Goal: Transaction & Acquisition: Purchase product/service

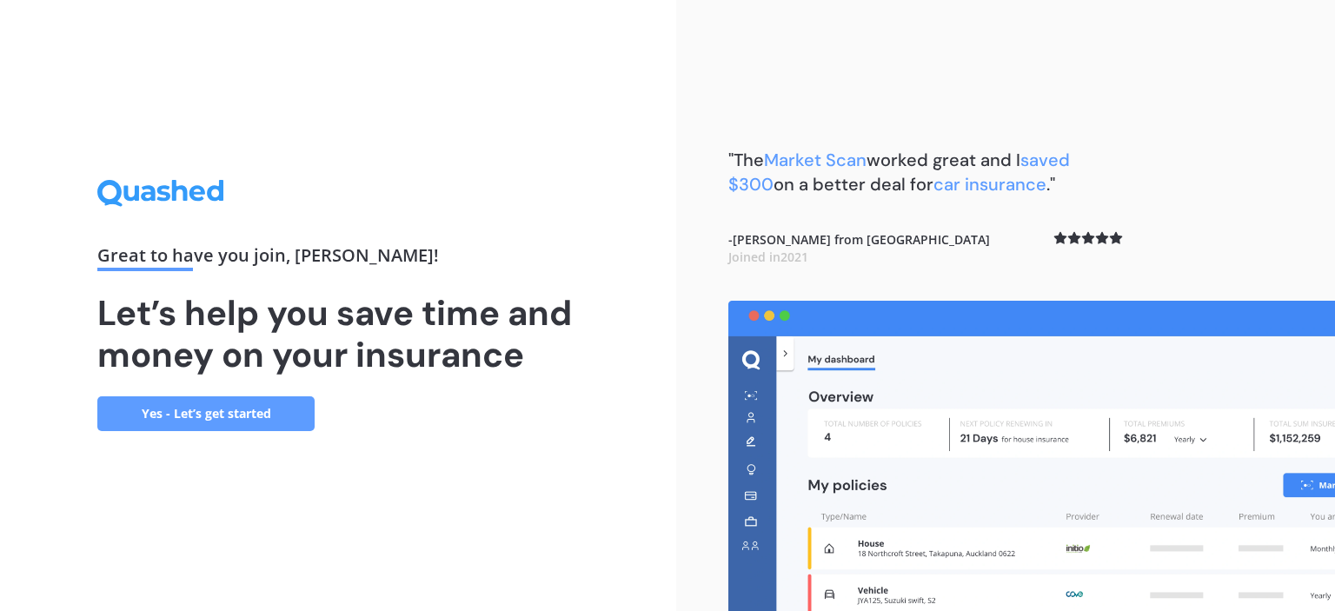
click at [158, 425] on link "Yes - Let’s get started" at bounding box center [205, 413] width 217 height 35
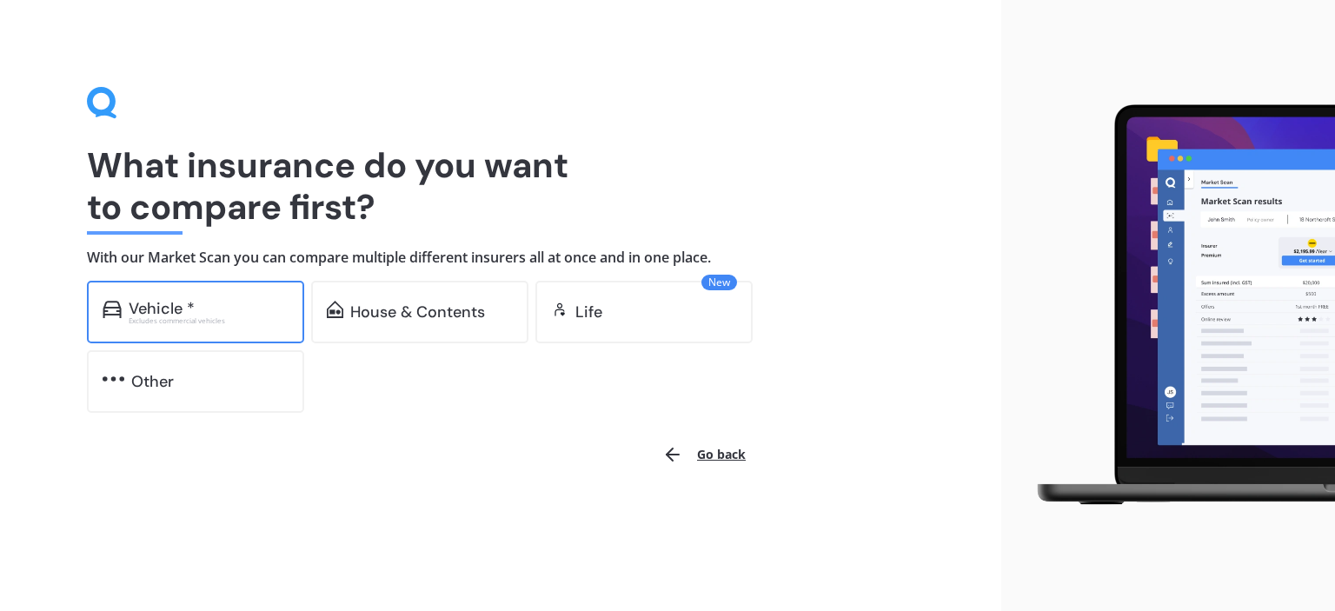
click at [170, 322] on div "Excludes commercial vehicles" at bounding box center [209, 320] width 160 height 7
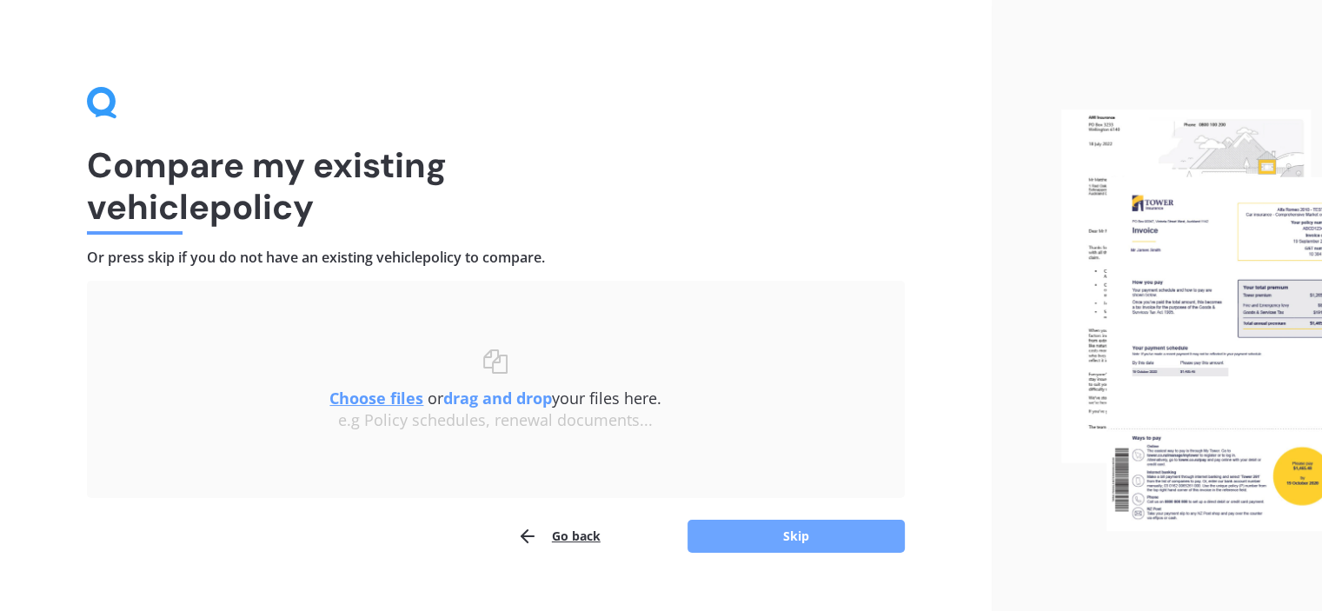
click at [763, 545] on button "Skip" at bounding box center [795, 536] width 217 height 33
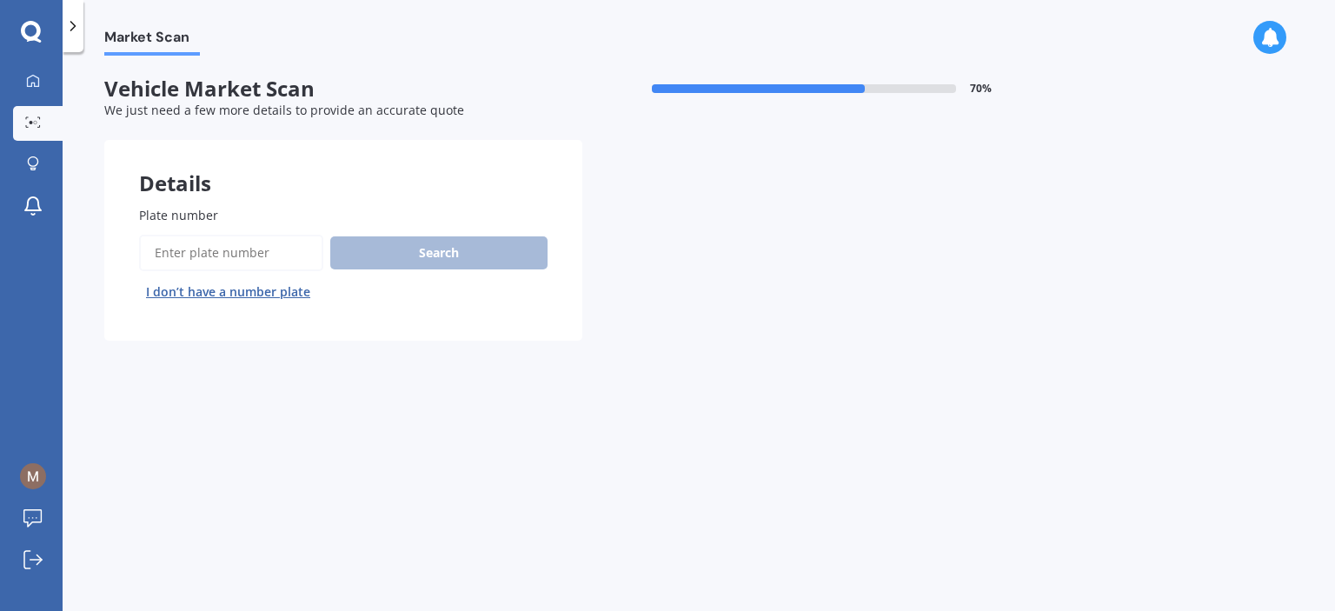
click at [189, 252] on input "Plate number" at bounding box center [231, 253] width 184 height 37
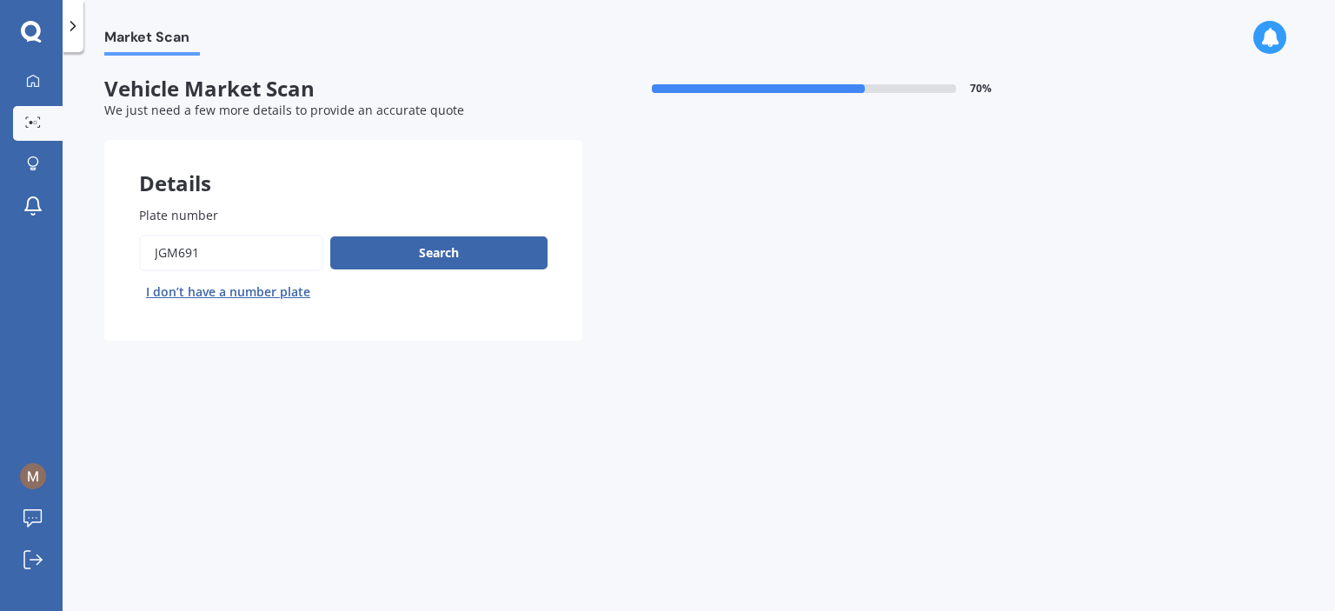
type input "jgm691"
click at [425, 272] on div "Search I don’t have a number plate" at bounding box center [343, 270] width 408 height 71
click at [426, 269] on div "Search I don’t have a number plate" at bounding box center [343, 270] width 408 height 71
click at [429, 243] on button "Search" at bounding box center [438, 252] width 217 height 33
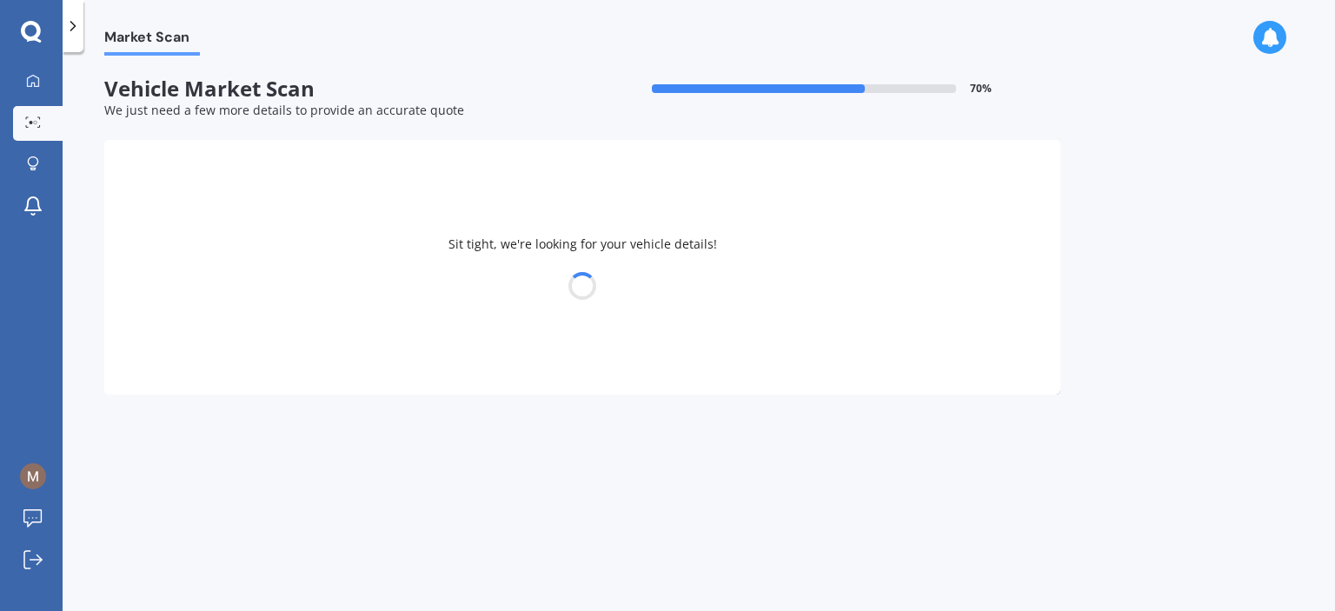
select select "LEXUS"
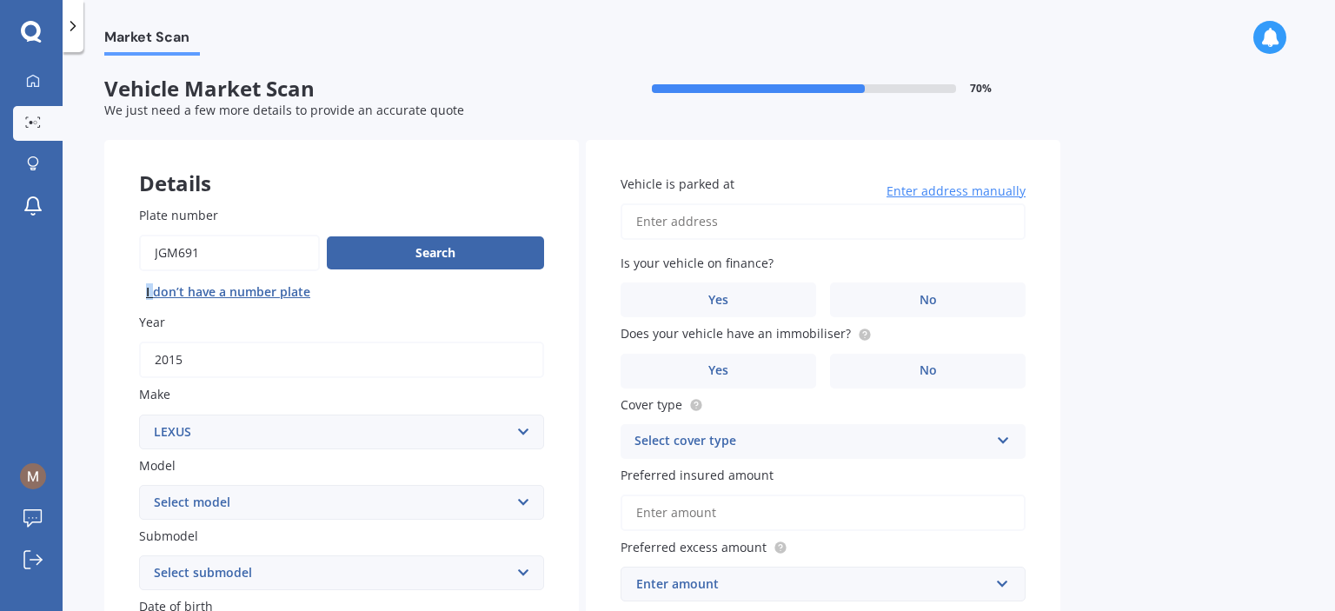
scroll to position [174, 0]
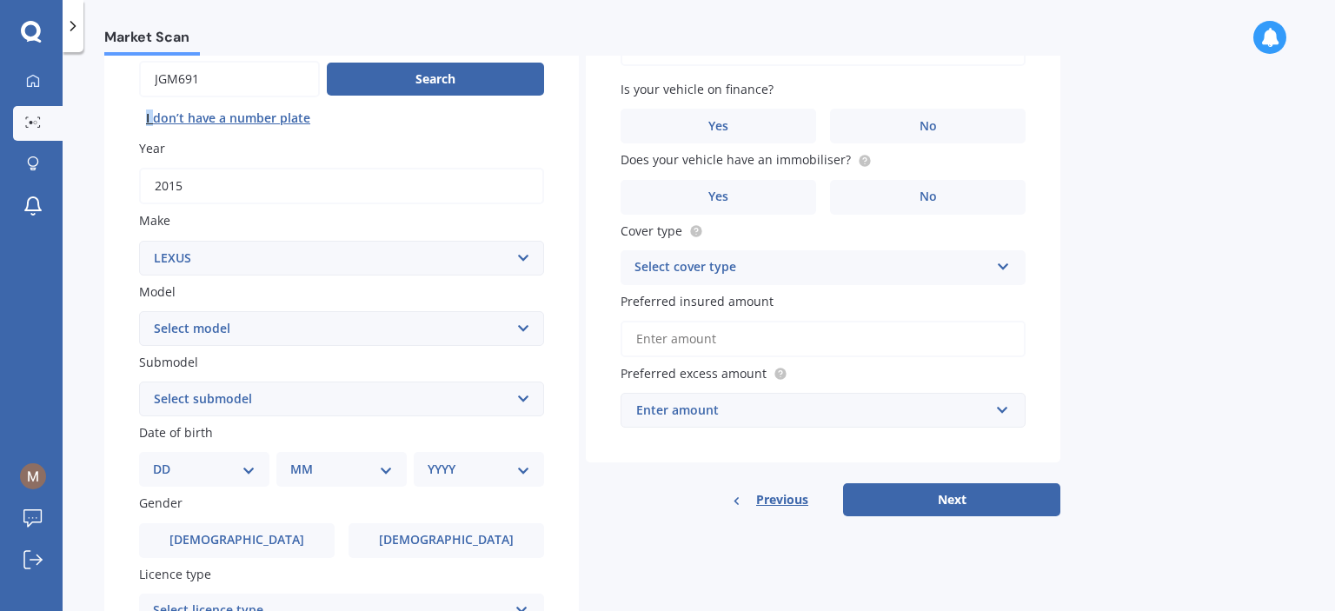
click at [382, 325] on select "Select model AS 460 CT 200 ES 300 ES 350 GS 250 GS 300 GS 350 GS 430 GS 450 GS …" at bounding box center [341, 328] width 405 height 35
select select "NX 200"
click at [139, 311] on select "Select model AS 460 CT 200 ES 300 ES 350 GS 250 GS 300 GS 350 GS 430 GS 450 GS …" at bounding box center [341, 328] width 405 height 35
click at [344, 368] on label "Submodel" at bounding box center [338, 362] width 398 height 18
click at [344, 382] on select "Select submodel T" at bounding box center [341, 399] width 405 height 35
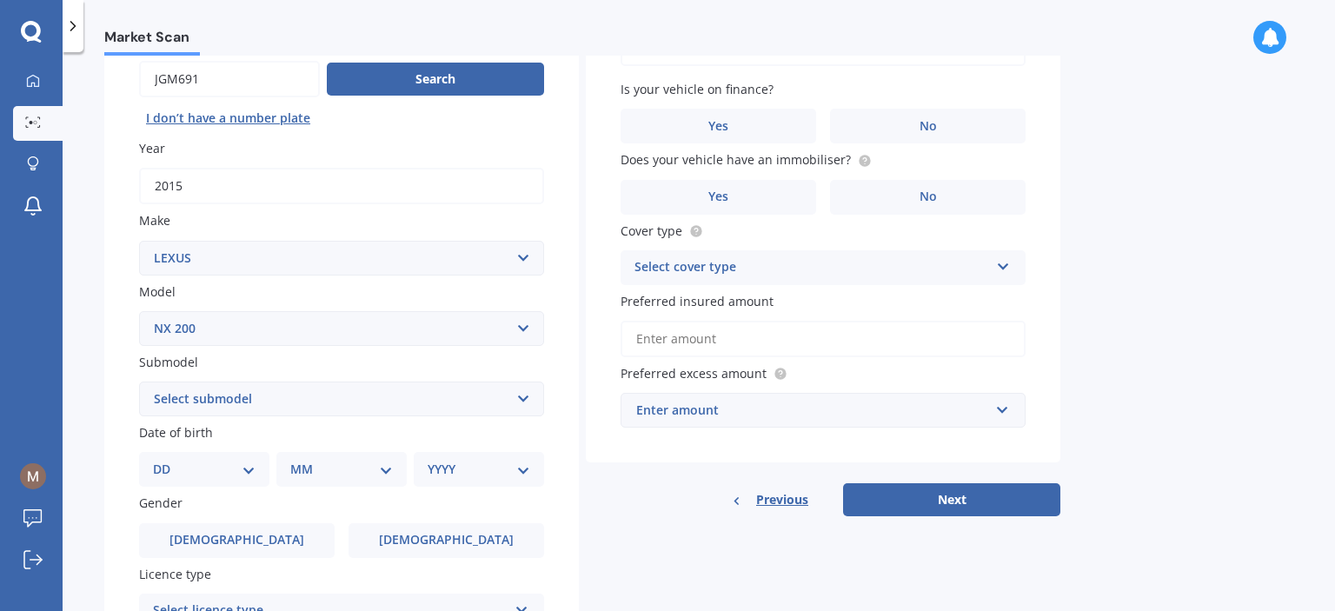
click at [345, 389] on select "Select submodel T" at bounding box center [341, 399] width 405 height 35
select select "T"
click at [139, 382] on select "Select submodel T" at bounding box center [341, 399] width 405 height 35
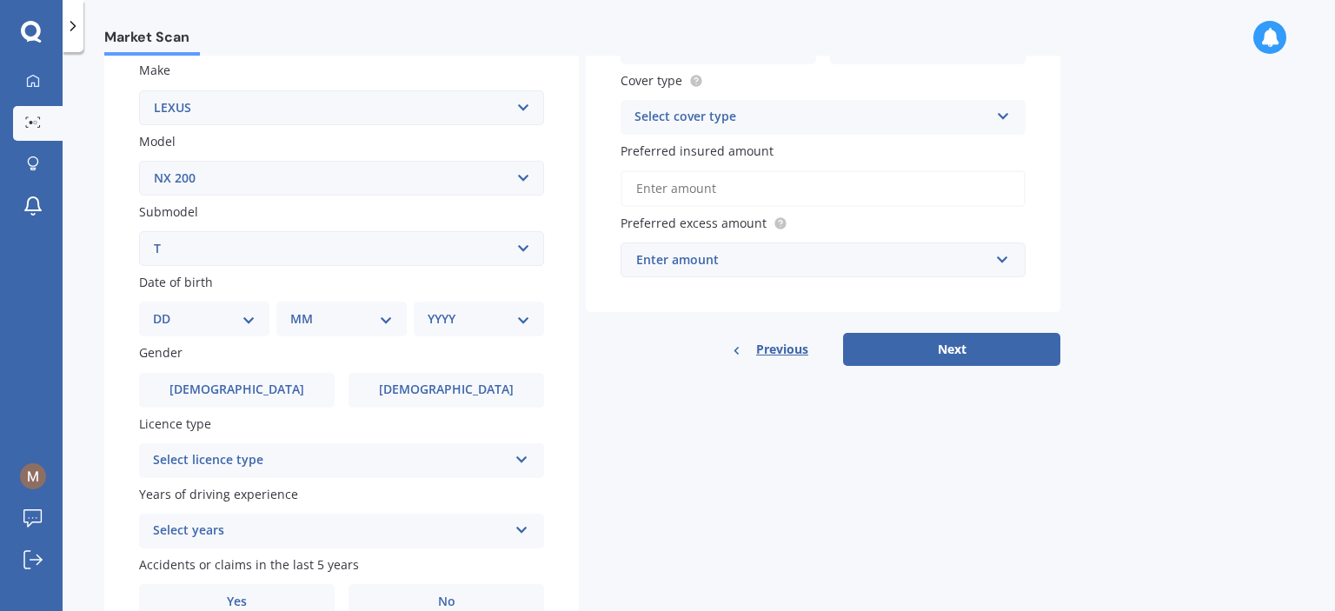
scroll to position [412, 0]
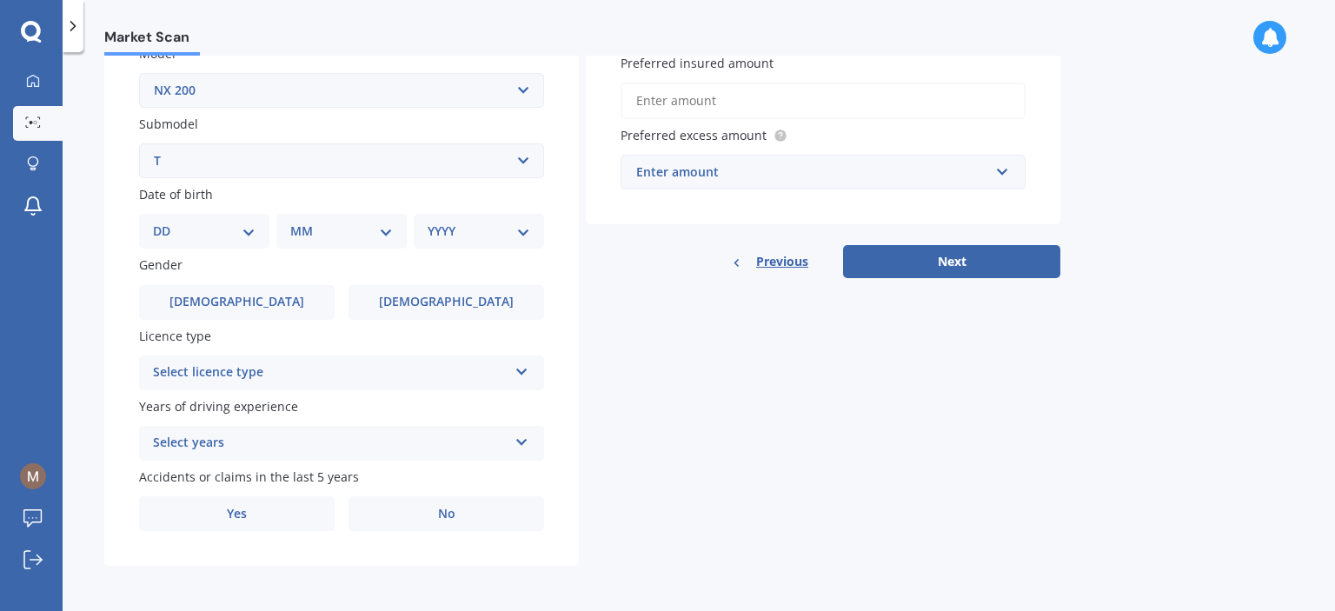
click at [199, 227] on select "DD 01 02 03 04 05 06 07 08 09 10 11 12 13 14 15 16 17 18 19 20 21 22 23 24 25 2…" at bounding box center [204, 231] width 103 height 19
select select "30"
click at [167, 222] on select "DD 01 02 03 04 05 06 07 08 09 10 11 12 13 14 15 16 17 18 19 20 21 22 23 24 25 2…" at bounding box center [204, 231] width 103 height 19
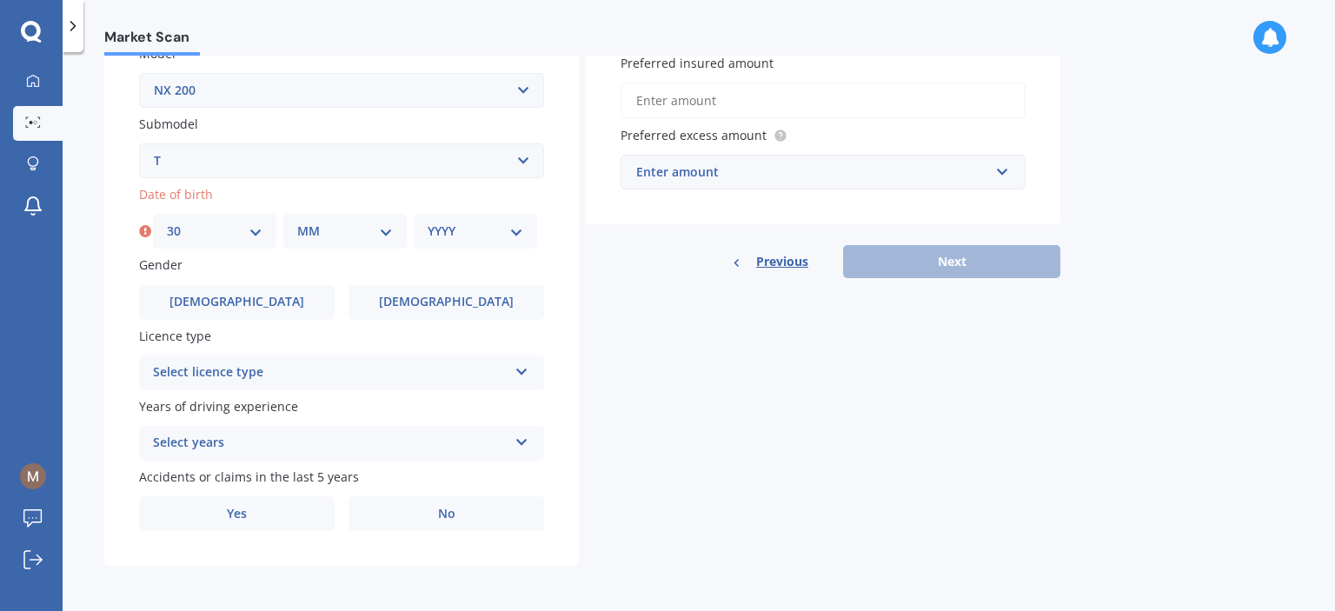
click at [335, 232] on select "MM 01 02 03 04 05 06 07 08 09 10 11 12" at bounding box center [345, 231] width 96 height 19
select select "10"
click at [297, 222] on select "MM 01 02 03 04 05 06 07 08 09 10 11 12" at bounding box center [345, 231] width 96 height 19
click at [459, 216] on div "YYYY 2025 2024 2023 2022 2021 2020 2019 2018 2017 2016 2015 2014 2013 2012 2011…" at bounding box center [475, 231] width 123 height 35
click at [456, 220] on div "YYYY 2025 2024 2023 2022 2021 2020 2019 2018 2017 2016 2015 2014 2013 2012 2011…" at bounding box center [475, 231] width 123 height 35
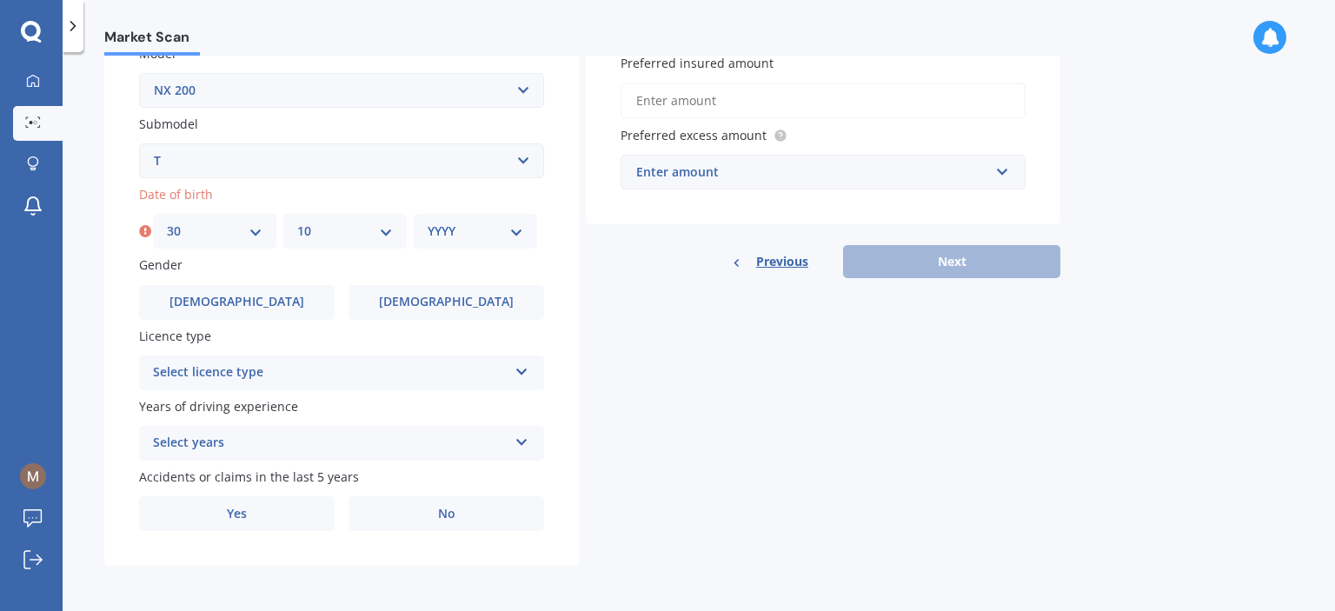
drag, startPoint x: 459, startPoint y: 228, endPoint x: 469, endPoint y: 229, distance: 10.5
click at [459, 228] on select "YYYY 2025 2024 2023 2022 2021 2020 2019 2018 2017 2016 2015 2014 2013 2012 2011…" at bounding box center [476, 231] width 96 height 19
select select "1978"
click at [428, 222] on select "YYYY 2025 2024 2023 2022 2021 2020 2019 2018 2017 2016 2015 2014 2013 2012 2011…" at bounding box center [476, 231] width 96 height 19
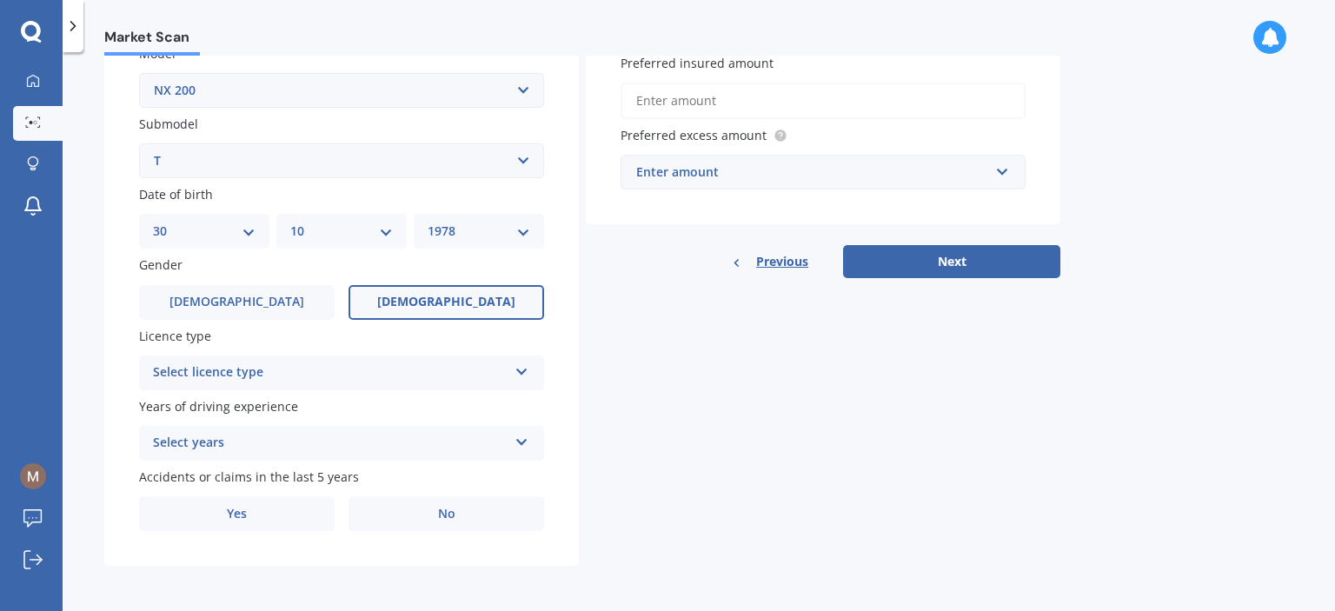
click at [452, 312] on label "[DEMOGRAPHIC_DATA]" at bounding box center [447, 302] width 196 height 35
click at [0, 0] on input "[DEMOGRAPHIC_DATA]" at bounding box center [0, 0] width 0 height 0
click at [295, 364] on div "Select licence type" at bounding box center [330, 372] width 355 height 21
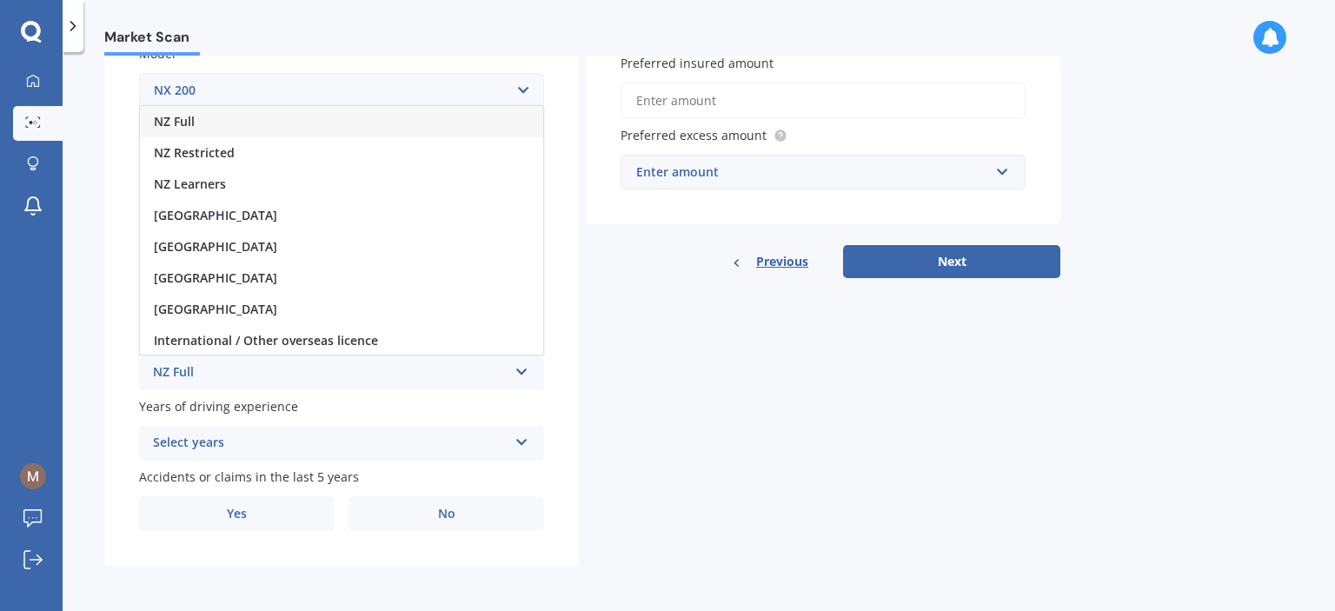
click at [249, 123] on div "NZ Full" at bounding box center [341, 121] width 403 height 31
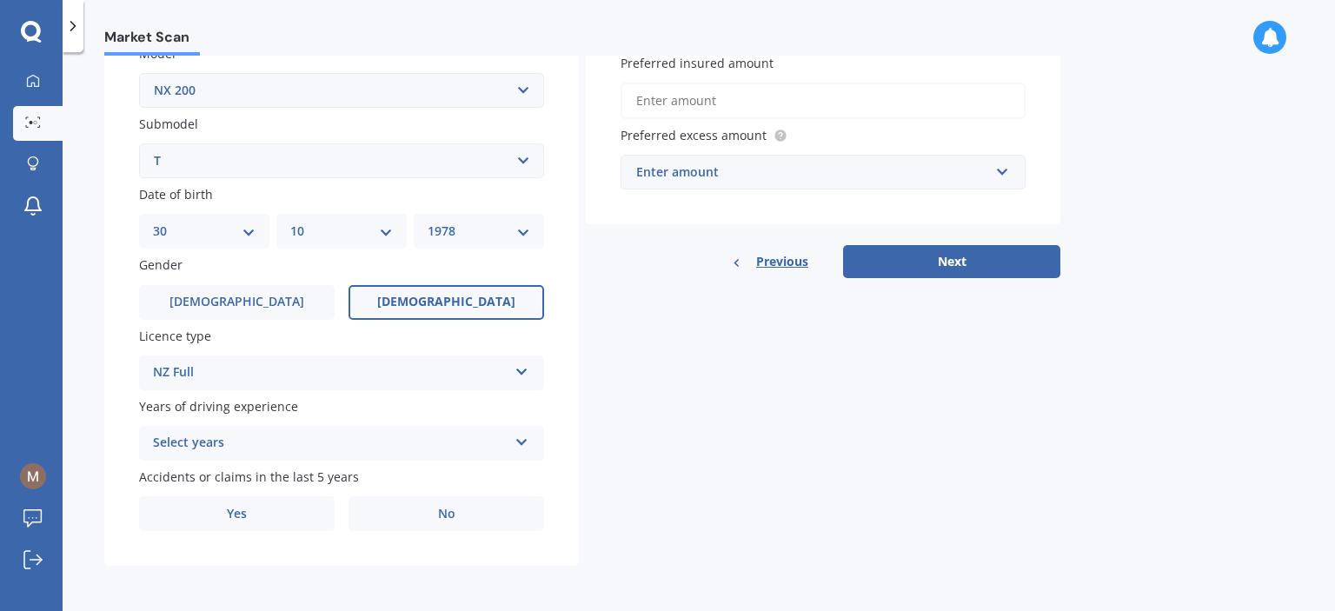
click at [264, 440] on div "Select years" at bounding box center [330, 443] width 355 height 21
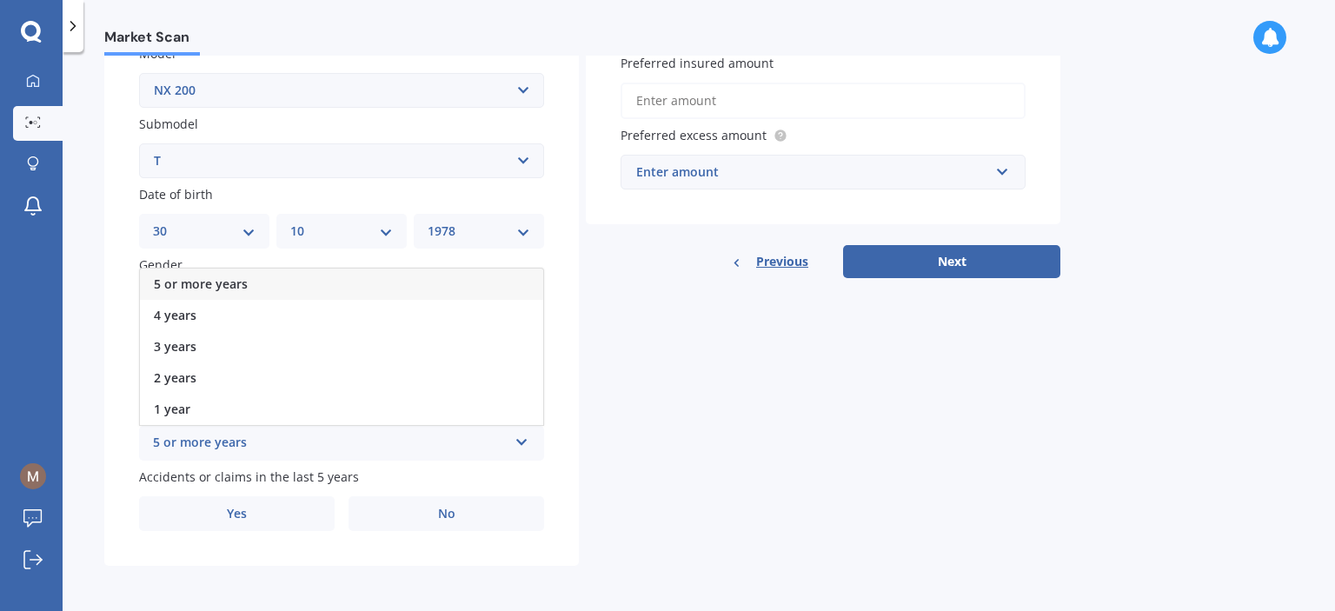
click at [261, 277] on div "5 or more years" at bounding box center [341, 284] width 403 height 31
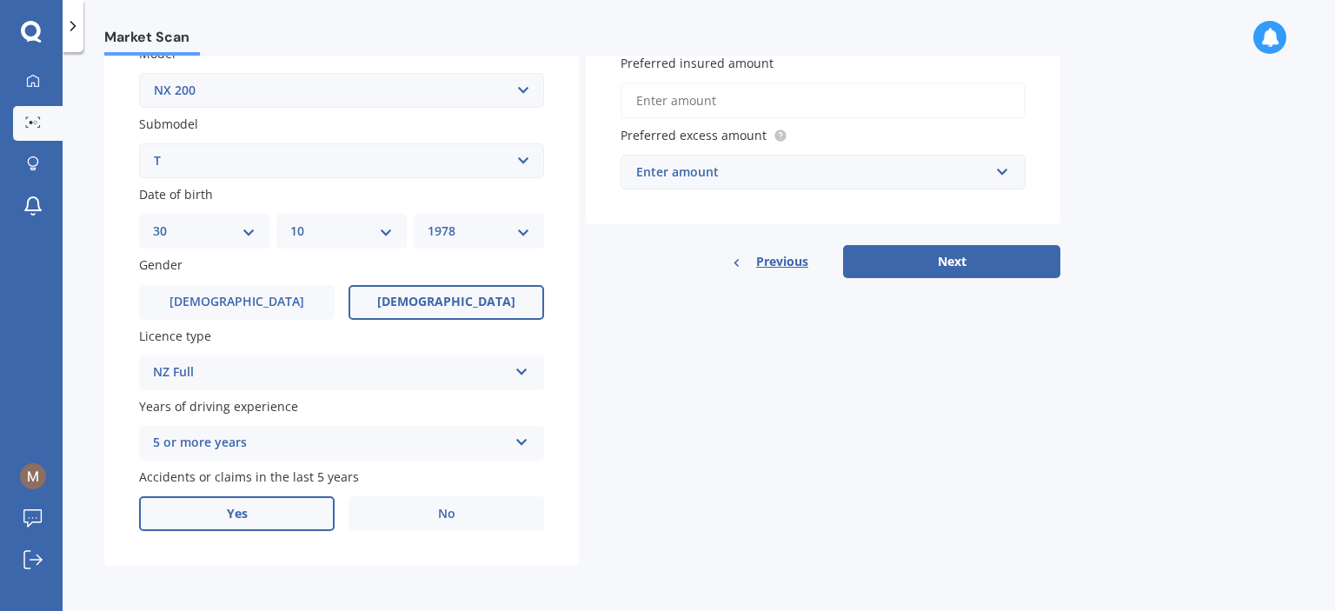
click at [281, 519] on label "Yes" at bounding box center [237, 513] width 196 height 35
click at [0, 0] on input "Yes" at bounding box center [0, 0] width 0 height 0
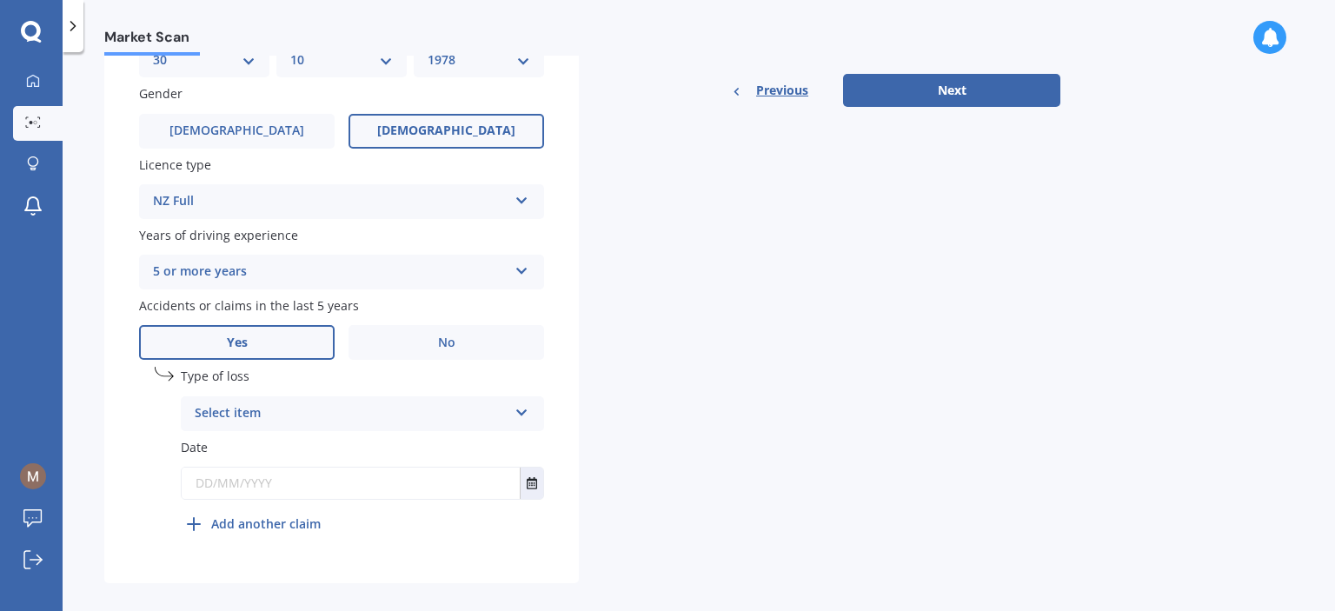
scroll to position [601, 0]
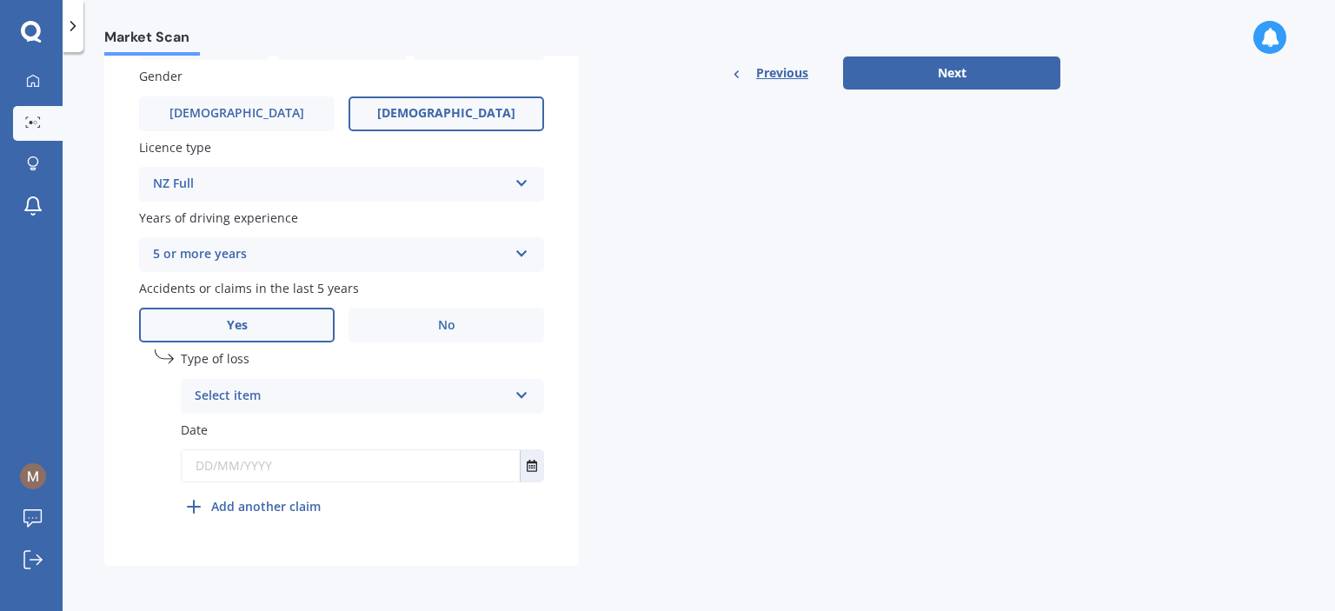
click at [341, 399] on div "Select item" at bounding box center [351, 396] width 313 height 21
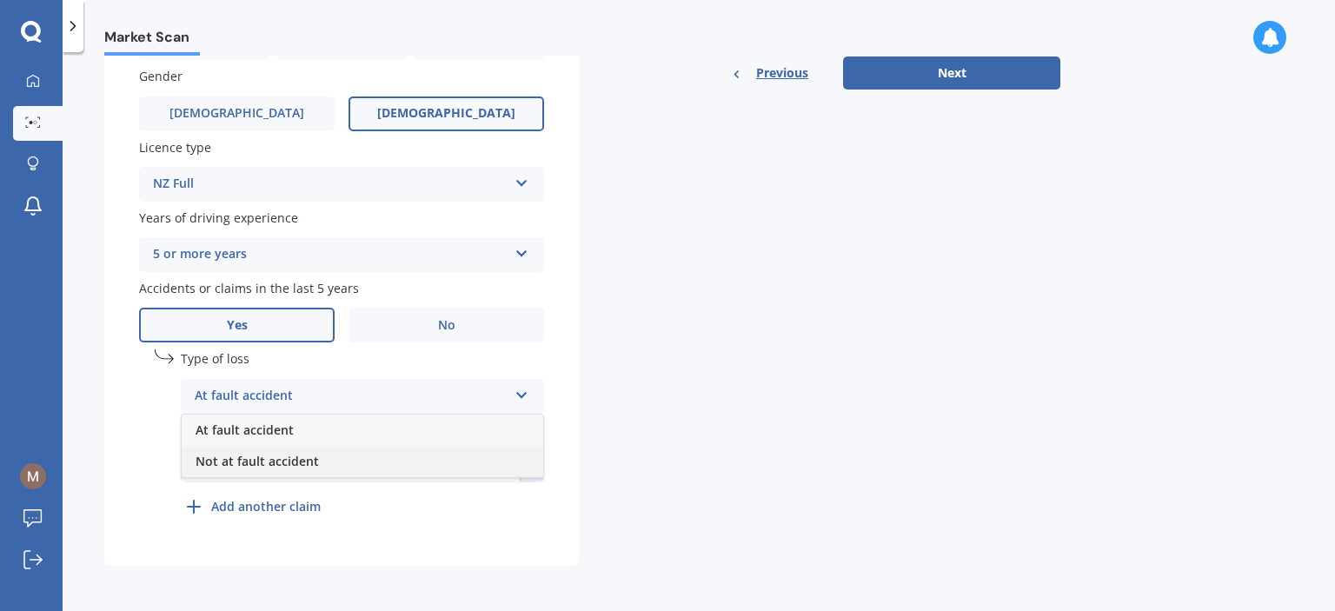
click at [325, 456] on div "Not at fault accident" at bounding box center [363, 461] width 362 height 31
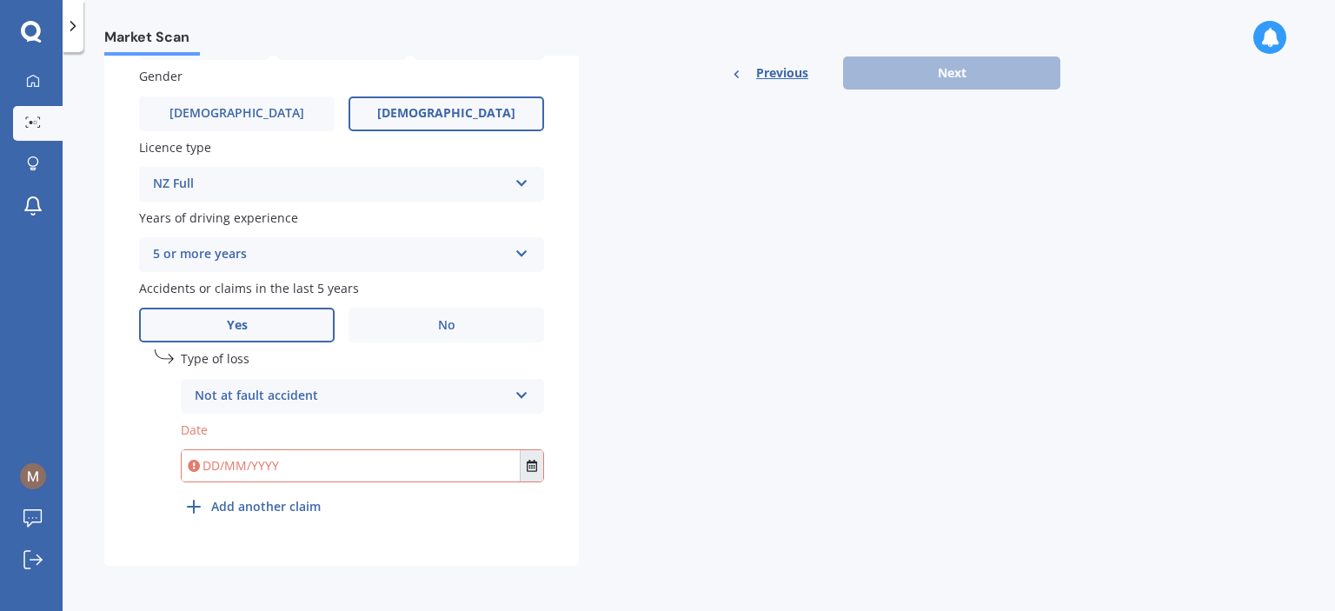
click at [525, 461] on button "Select date" at bounding box center [531, 465] width 23 height 31
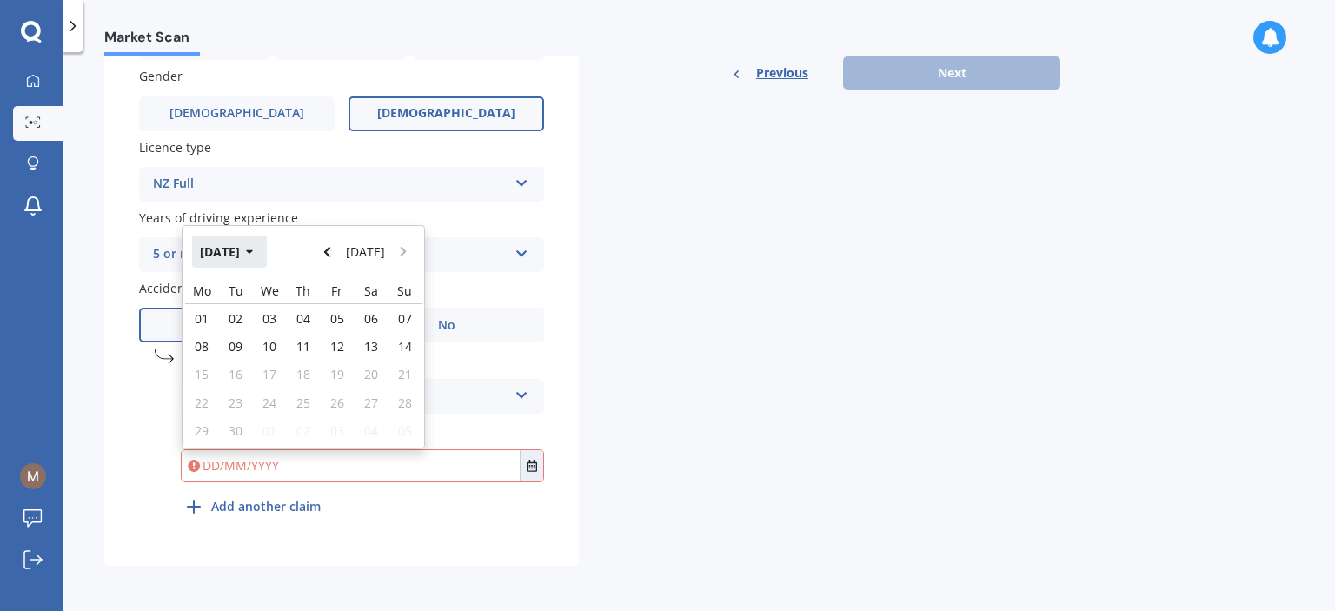
click at [254, 254] on icon "button" at bounding box center [250, 252] width 8 height 12
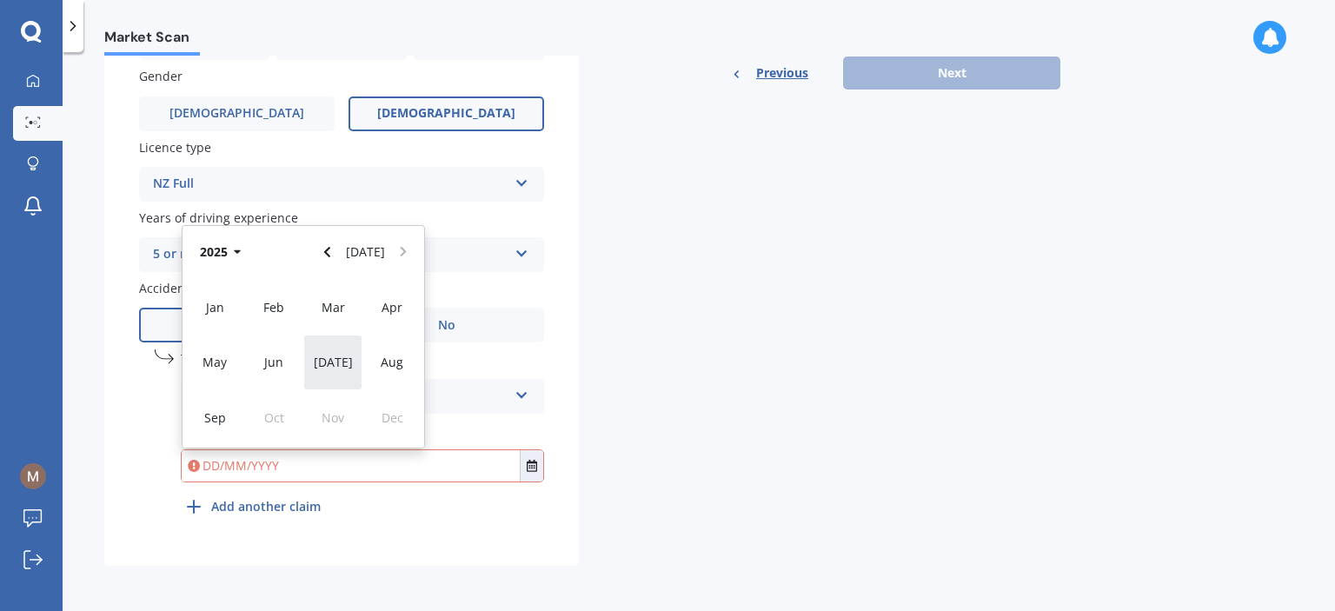
click at [320, 364] on div "[DATE]" at bounding box center [332, 362] width 59 height 55
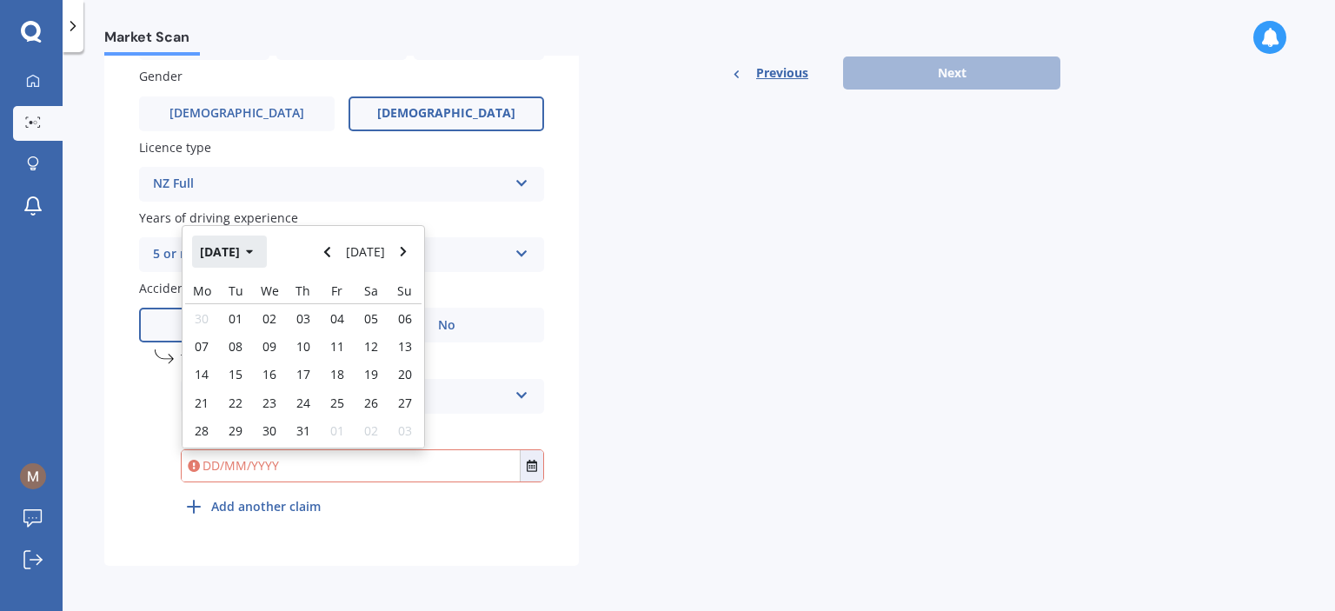
click at [228, 249] on button "[DATE]" at bounding box center [229, 251] width 75 height 31
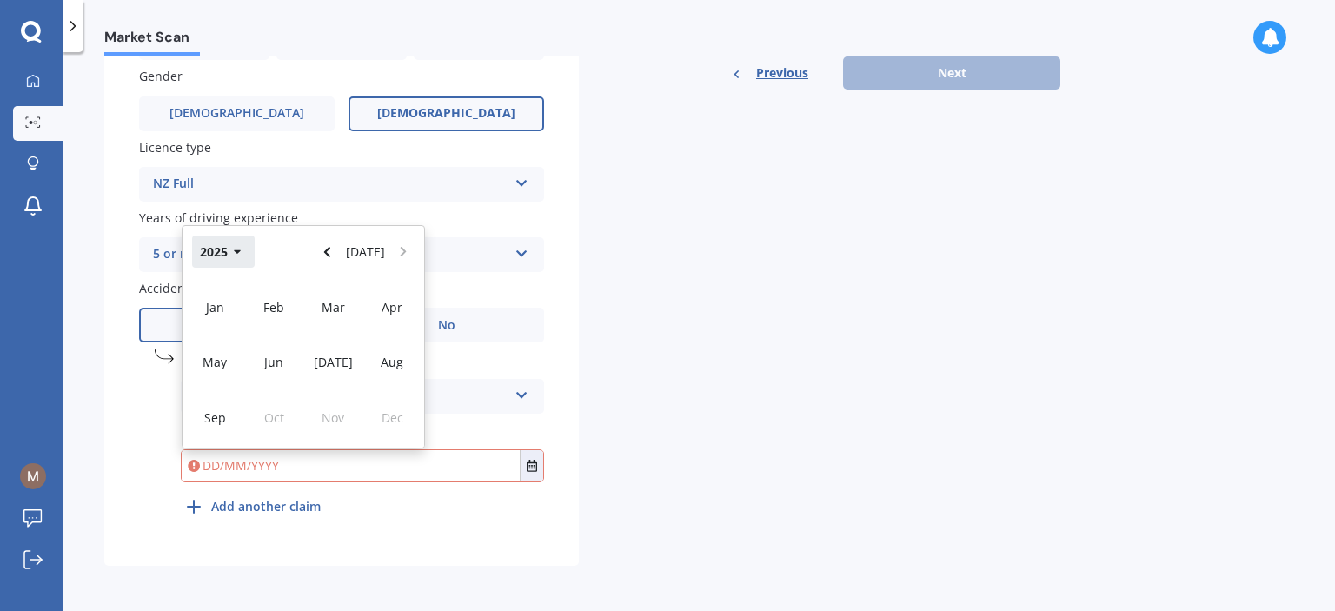
click at [212, 249] on button "2025" at bounding box center [223, 251] width 63 height 31
click at [285, 369] on span "2024" at bounding box center [274, 362] width 28 height 17
click at [315, 369] on div "[DATE]" at bounding box center [332, 362] width 59 height 55
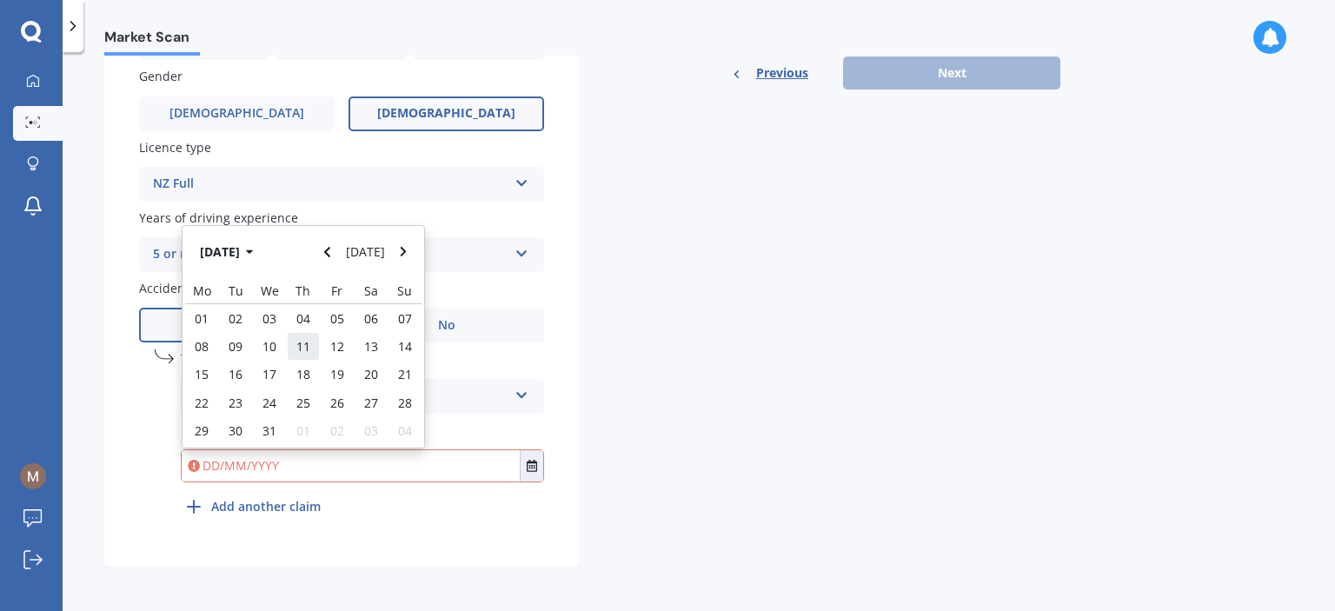
click at [300, 350] on span "11" at bounding box center [303, 346] width 14 height 17
type input "[DATE]"
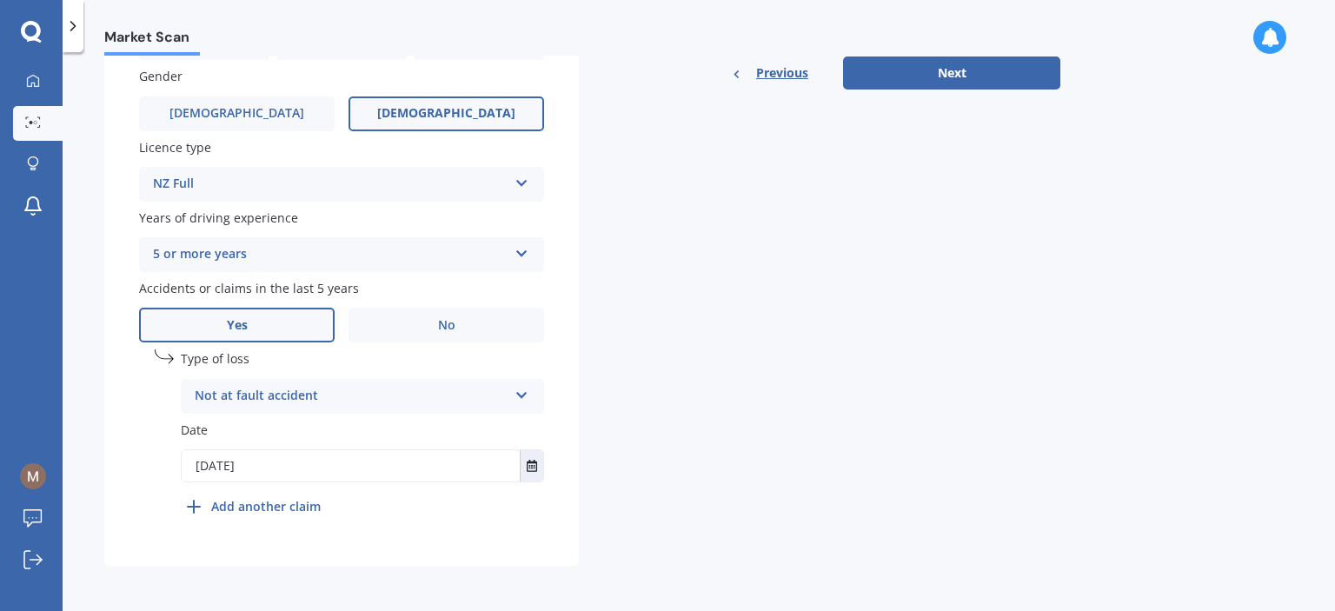
click at [276, 510] on b "Add another claim" at bounding box center [266, 506] width 110 height 18
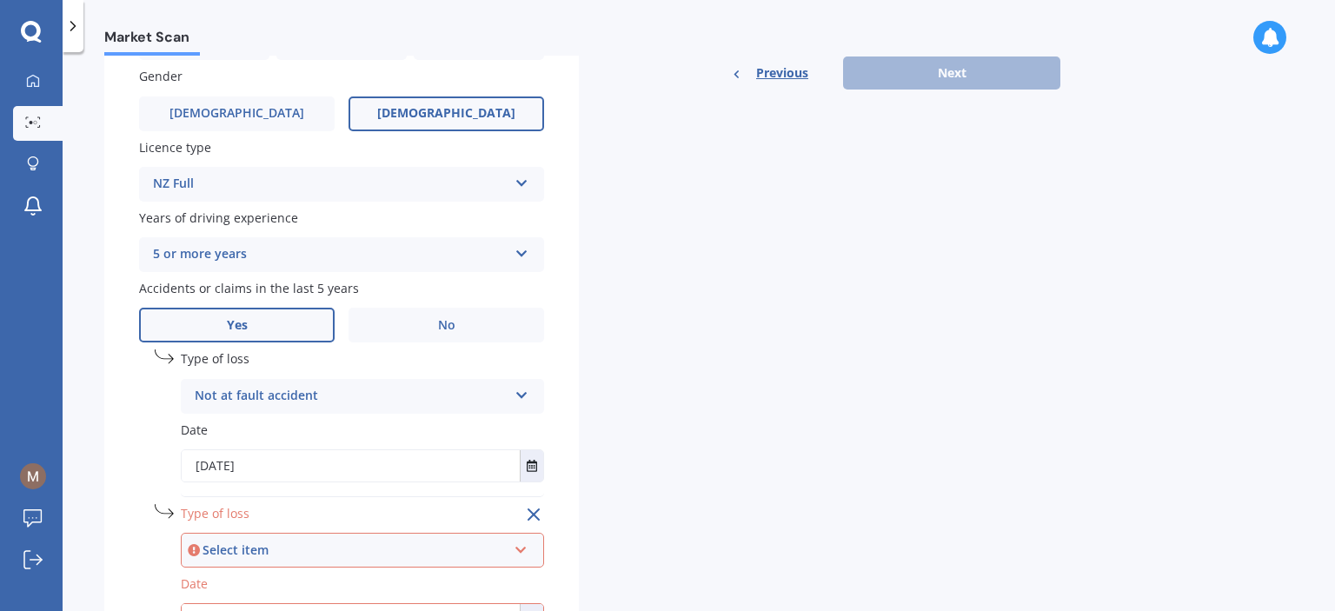
scroll to position [754, 0]
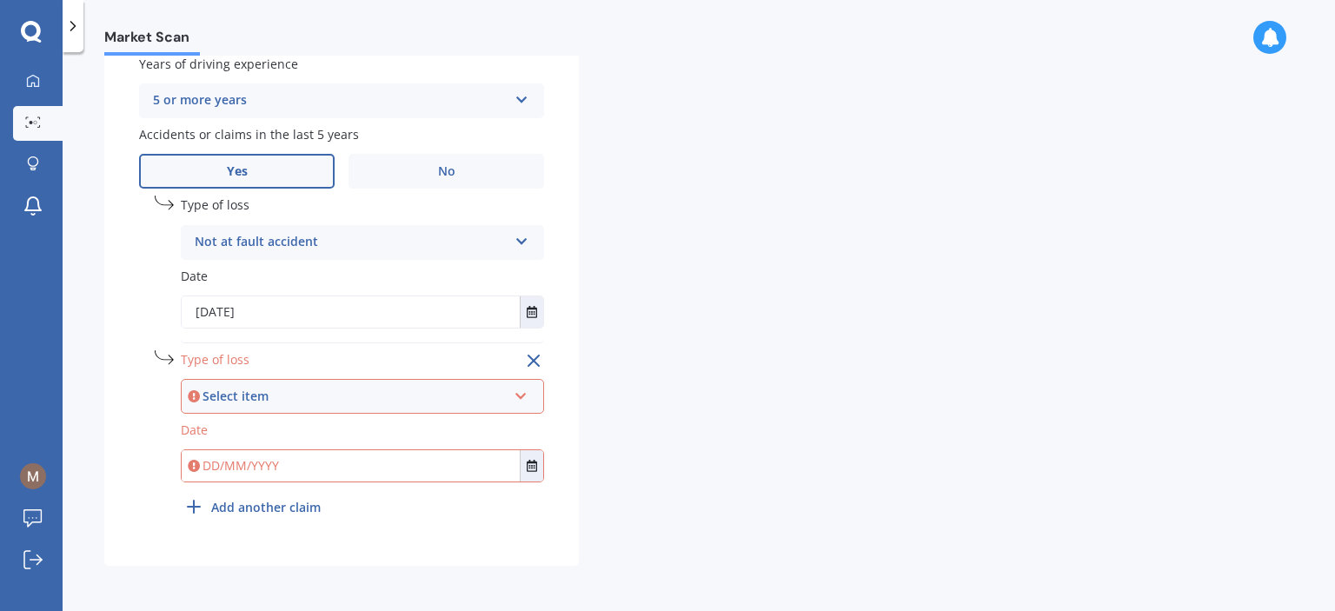
click at [305, 399] on div "Select item" at bounding box center [354, 396] width 304 height 19
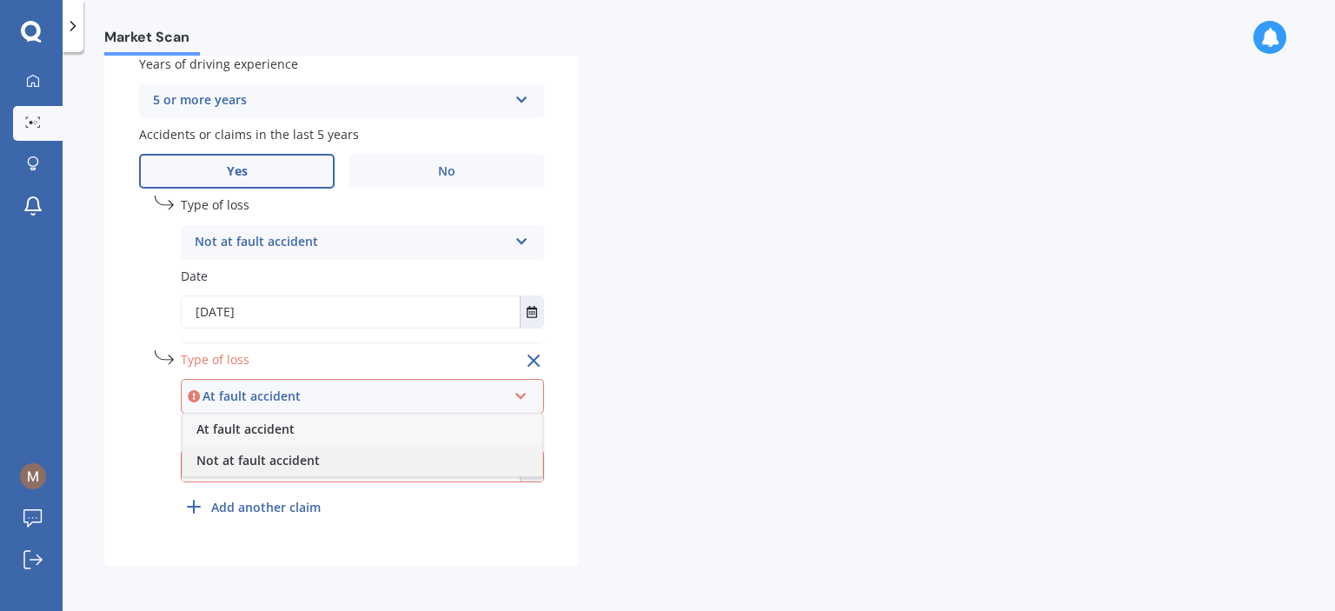
click at [302, 462] on span "Not at fault accident" at bounding box center [257, 460] width 123 height 17
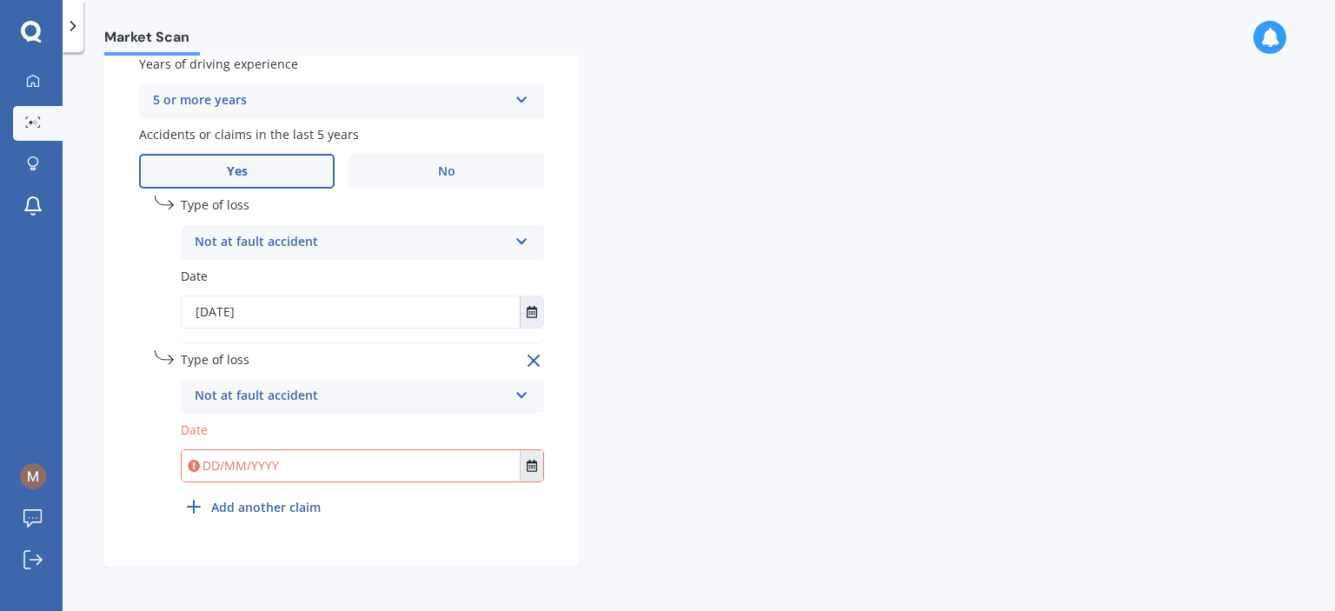
click at [527, 468] on icon "Select date" at bounding box center [532, 466] width 10 height 12
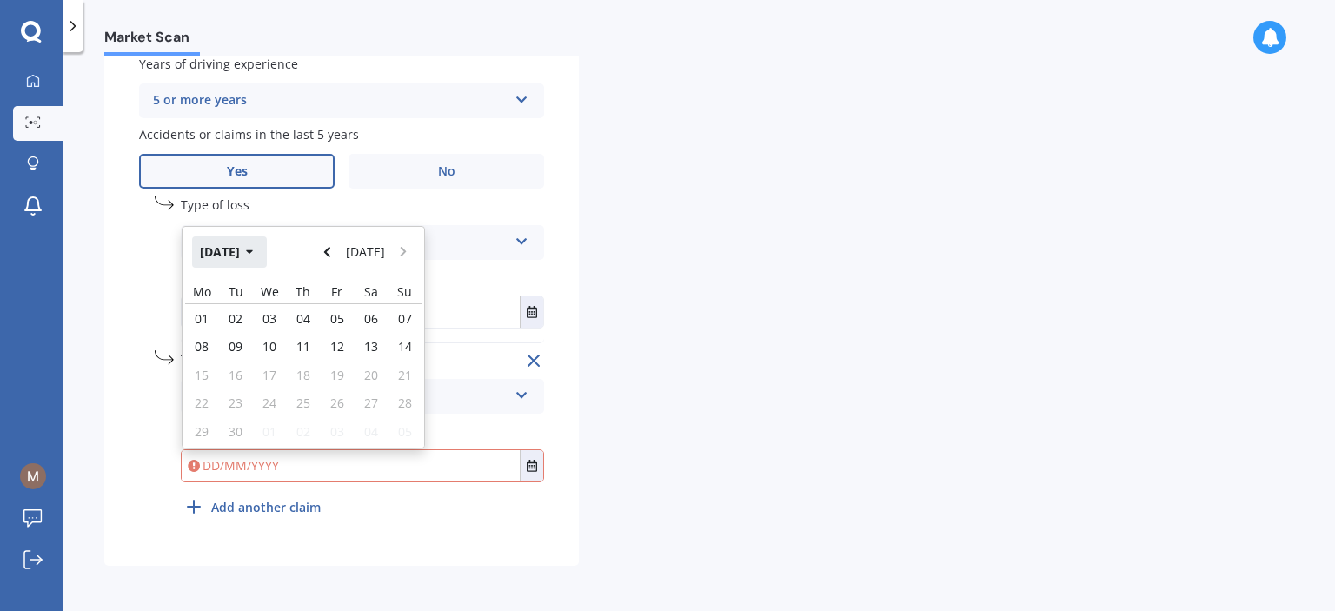
click at [232, 250] on button "[DATE]" at bounding box center [229, 251] width 75 height 31
click at [217, 249] on button "2025" at bounding box center [223, 251] width 63 height 31
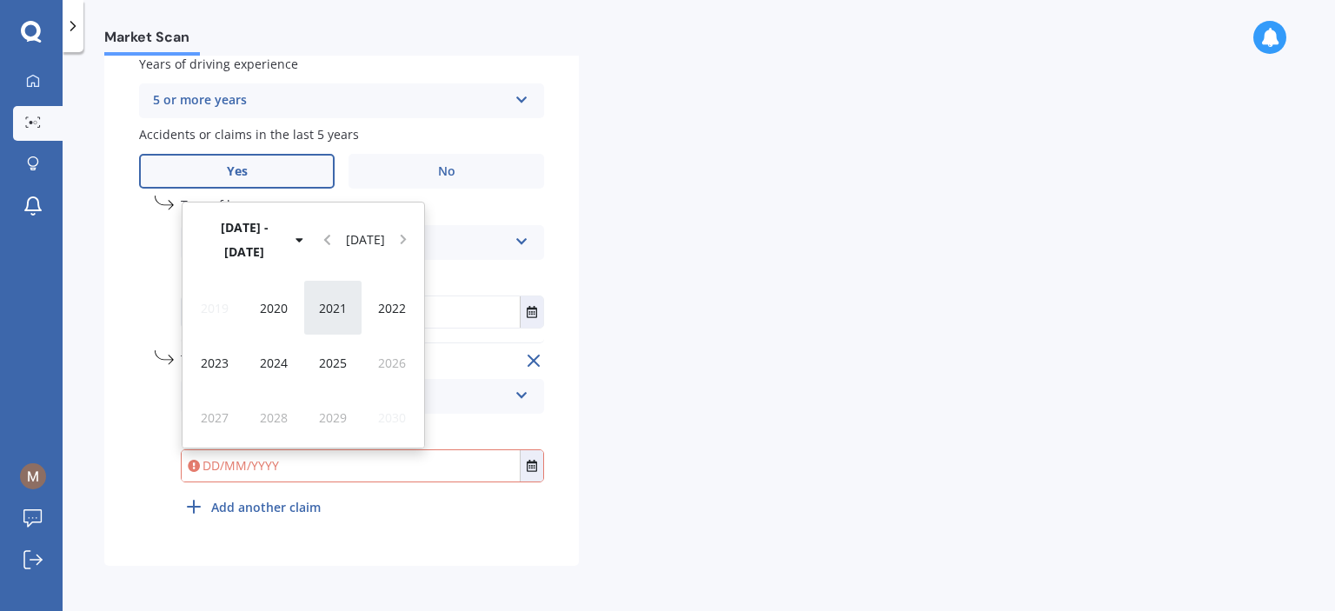
click at [322, 306] on span "2021" at bounding box center [333, 308] width 28 height 17
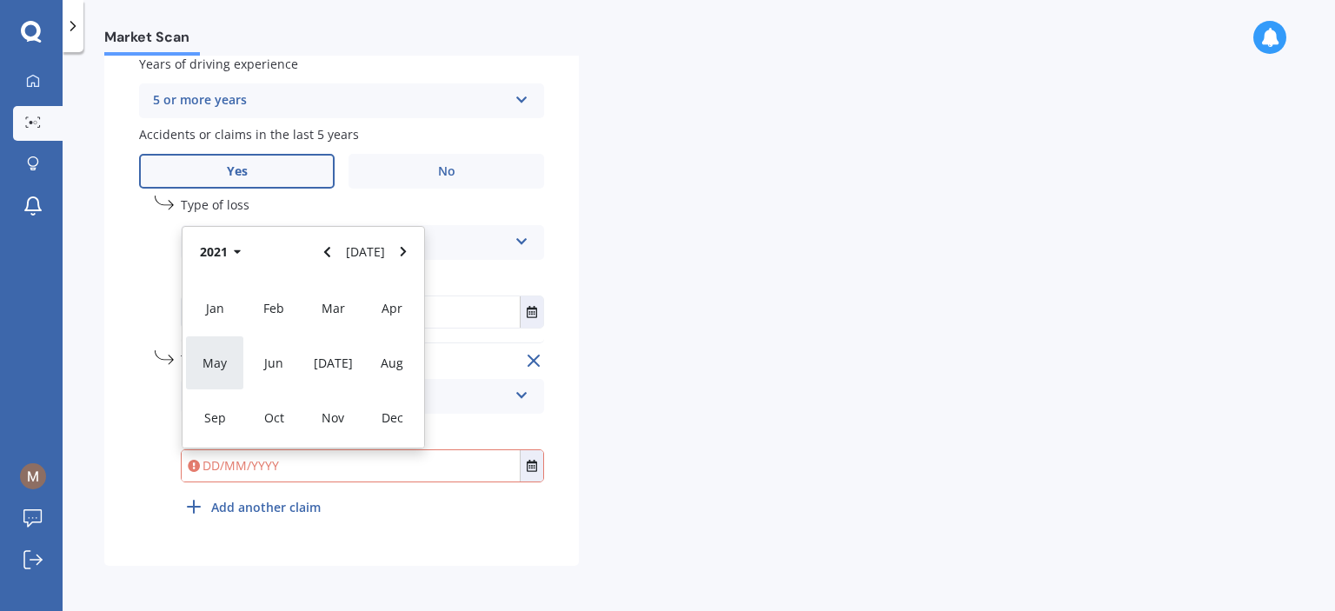
click at [205, 360] on span "May" at bounding box center [214, 363] width 24 height 17
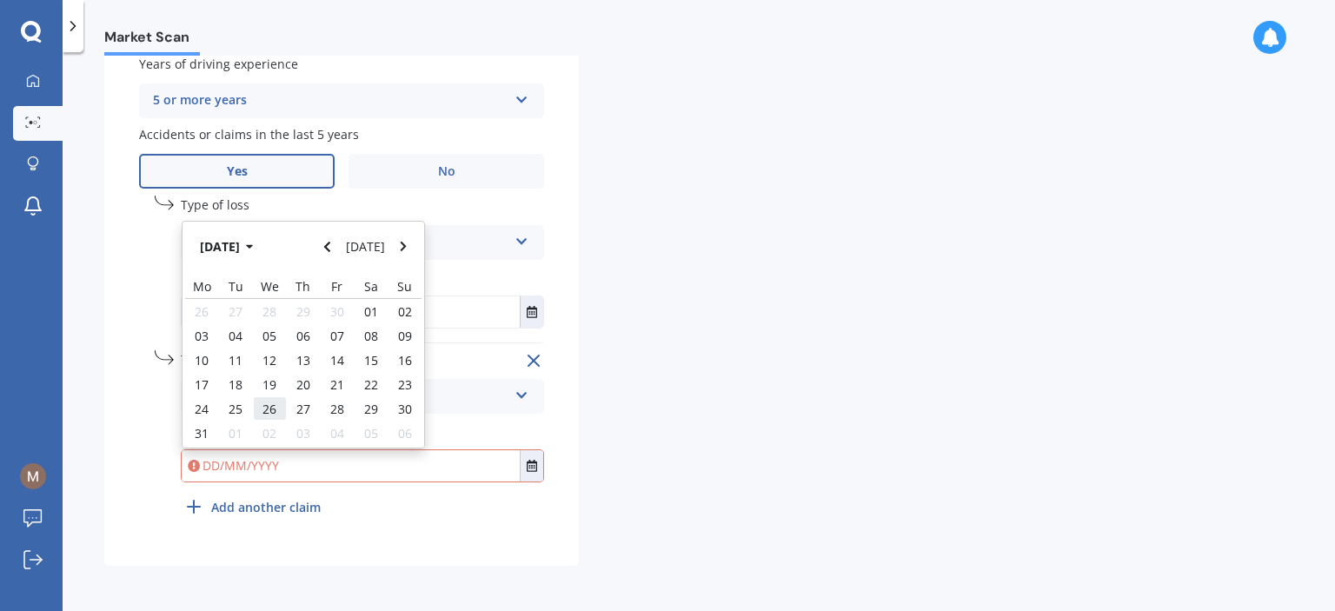
click at [266, 413] on span "26" at bounding box center [269, 409] width 14 height 17
type input "[DATE]"
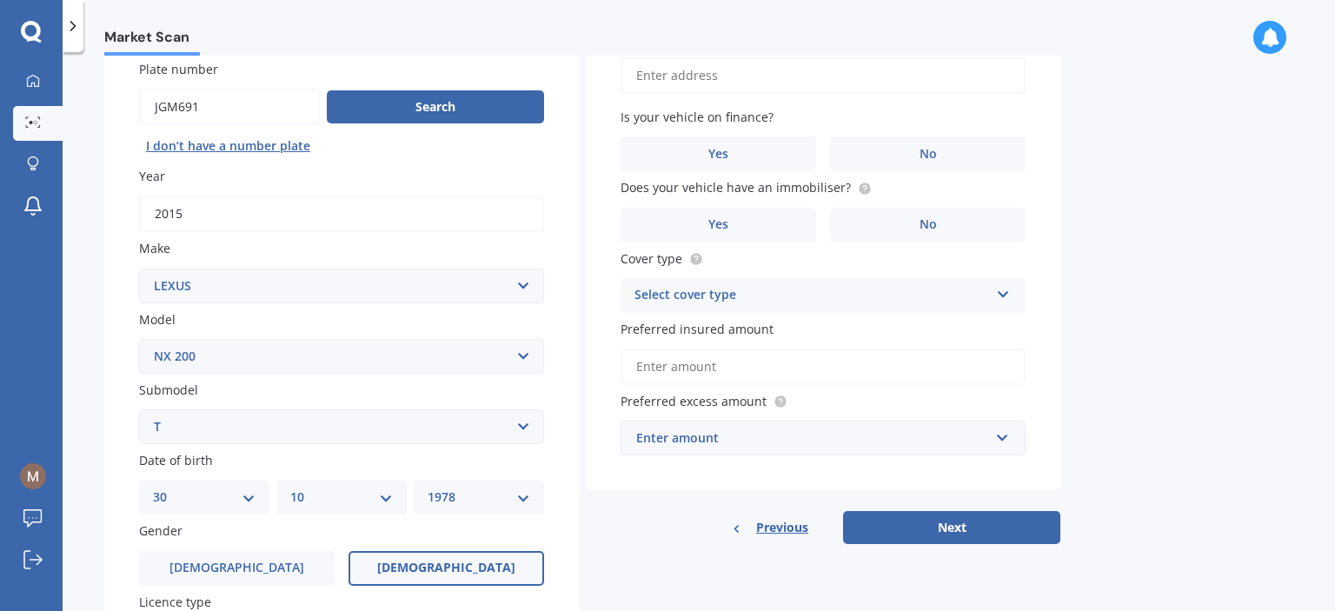
scroll to position [0, 0]
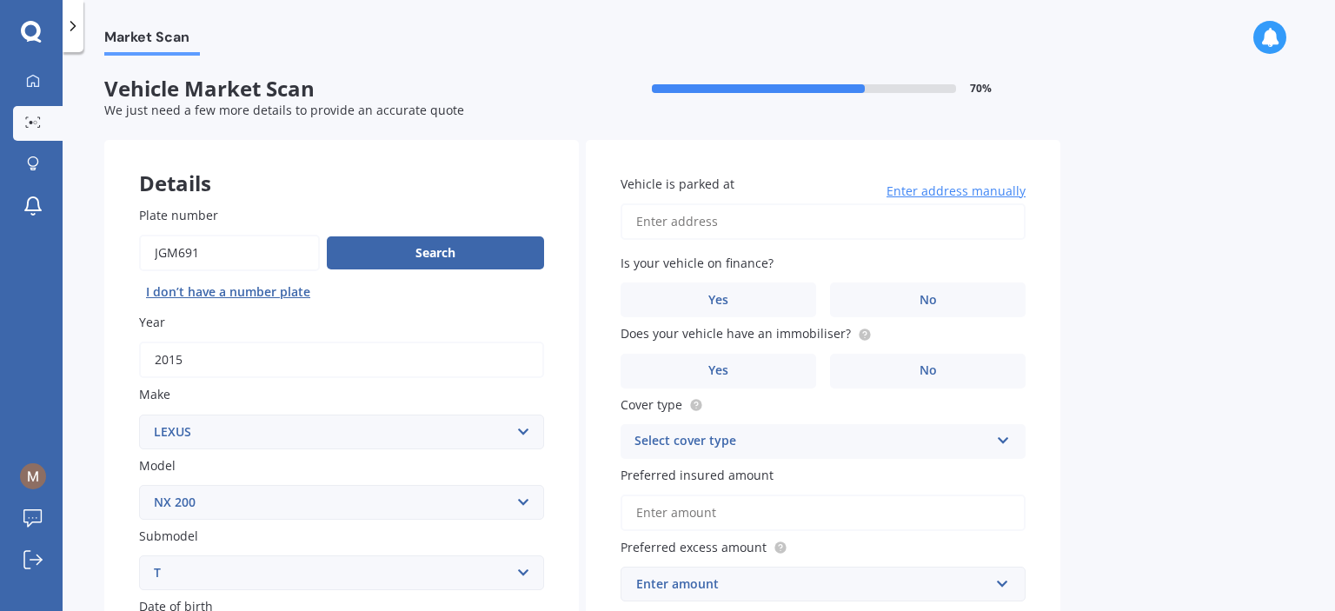
click at [681, 222] on input "Vehicle is parked at" at bounding box center [823, 221] width 405 height 37
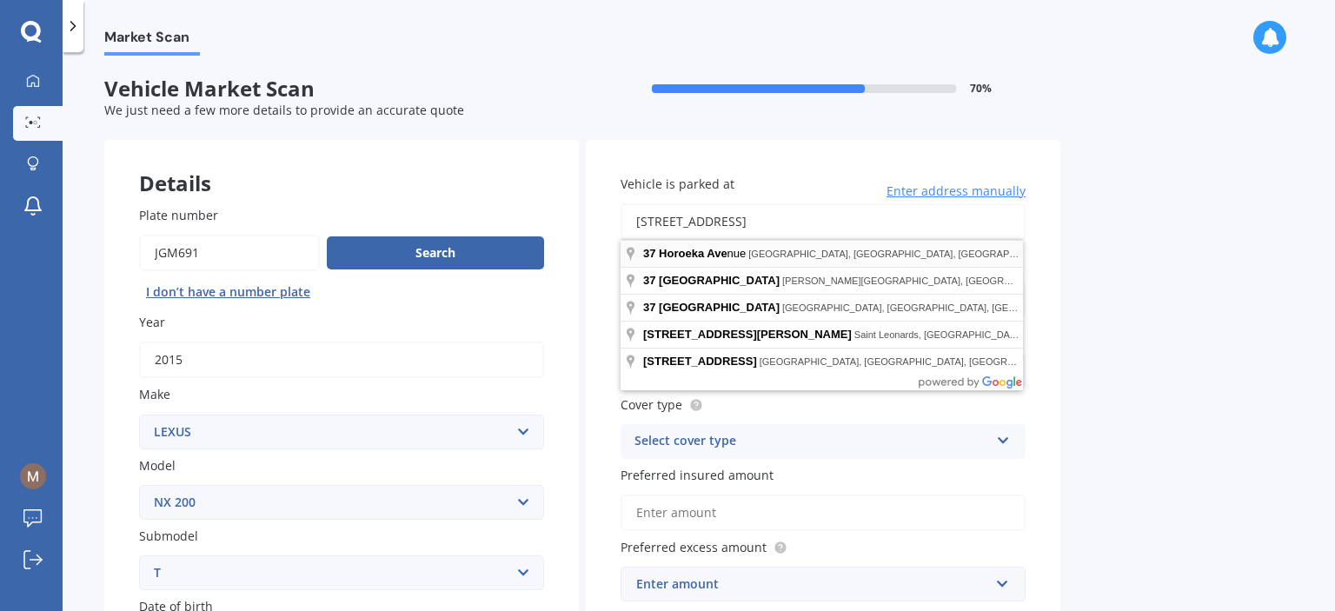
type input "[STREET_ADDRESS]"
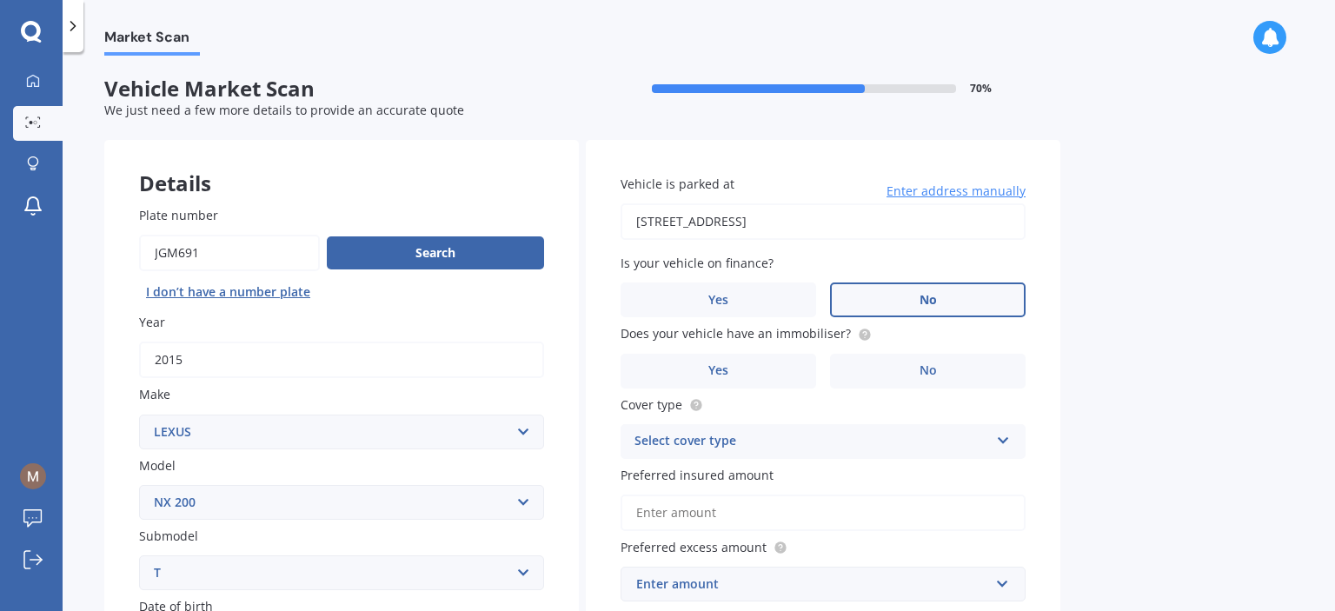
click at [847, 307] on label "No" at bounding box center [928, 299] width 196 height 35
click at [0, 0] on input "No" at bounding box center [0, 0] width 0 height 0
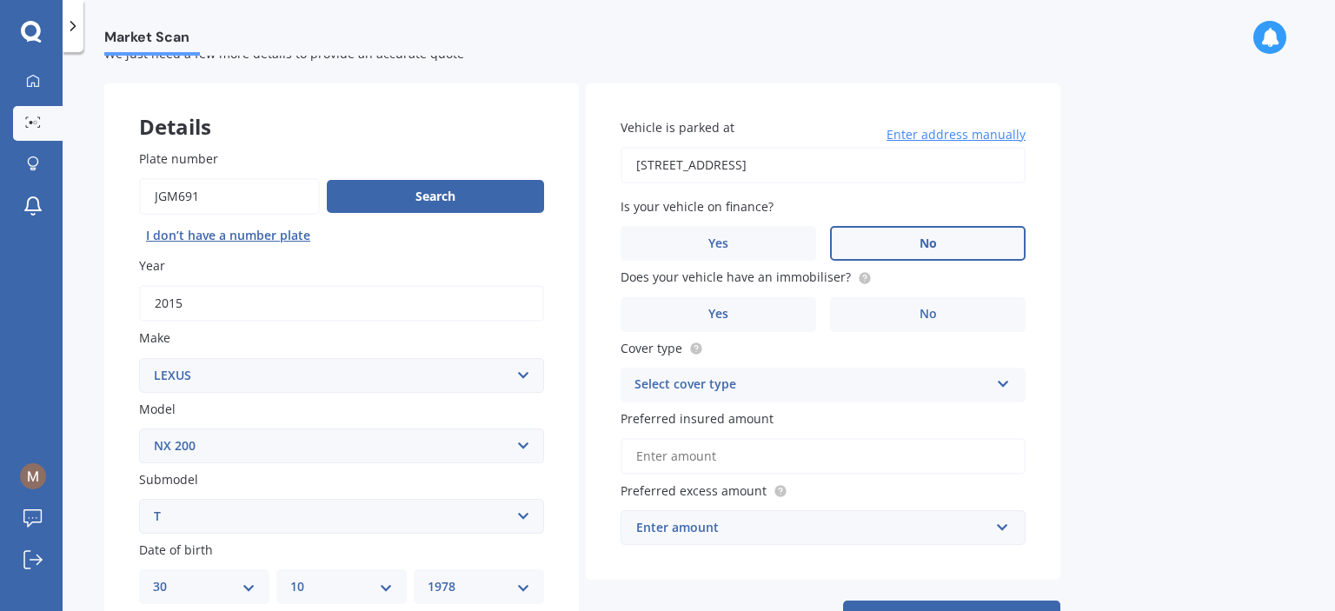
scroll to position [87, 0]
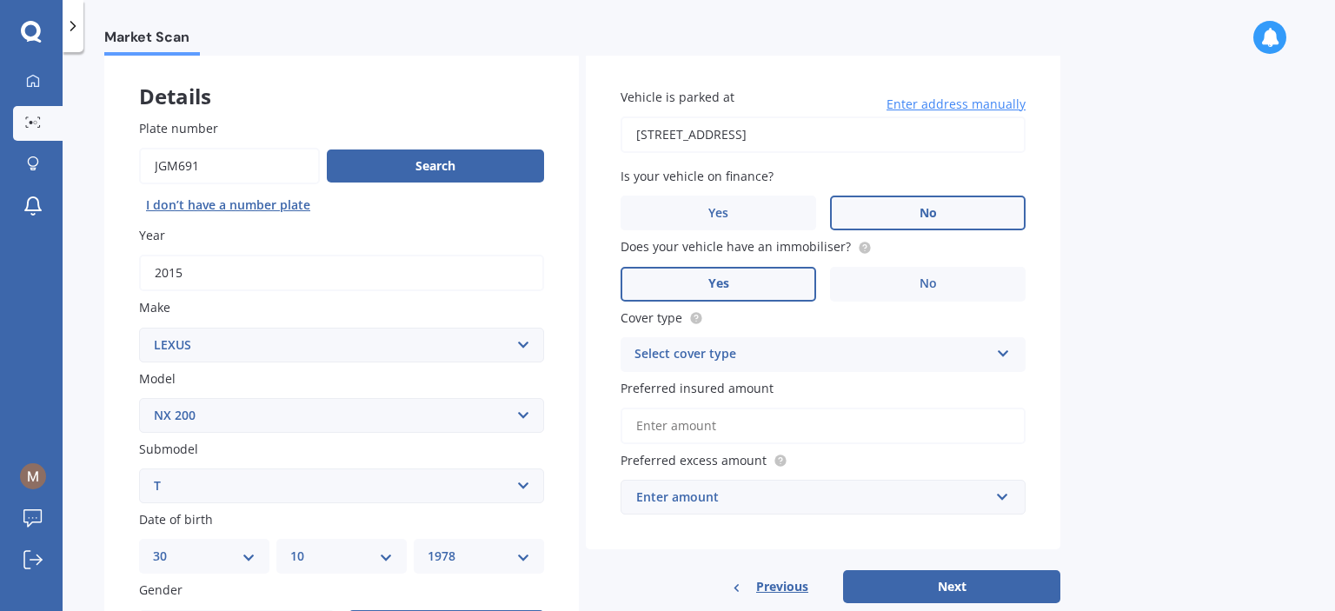
click at [770, 274] on label "Yes" at bounding box center [719, 284] width 196 height 35
click at [0, 0] on input "Yes" at bounding box center [0, 0] width 0 height 0
click at [776, 351] on div "Select cover type" at bounding box center [811, 354] width 355 height 21
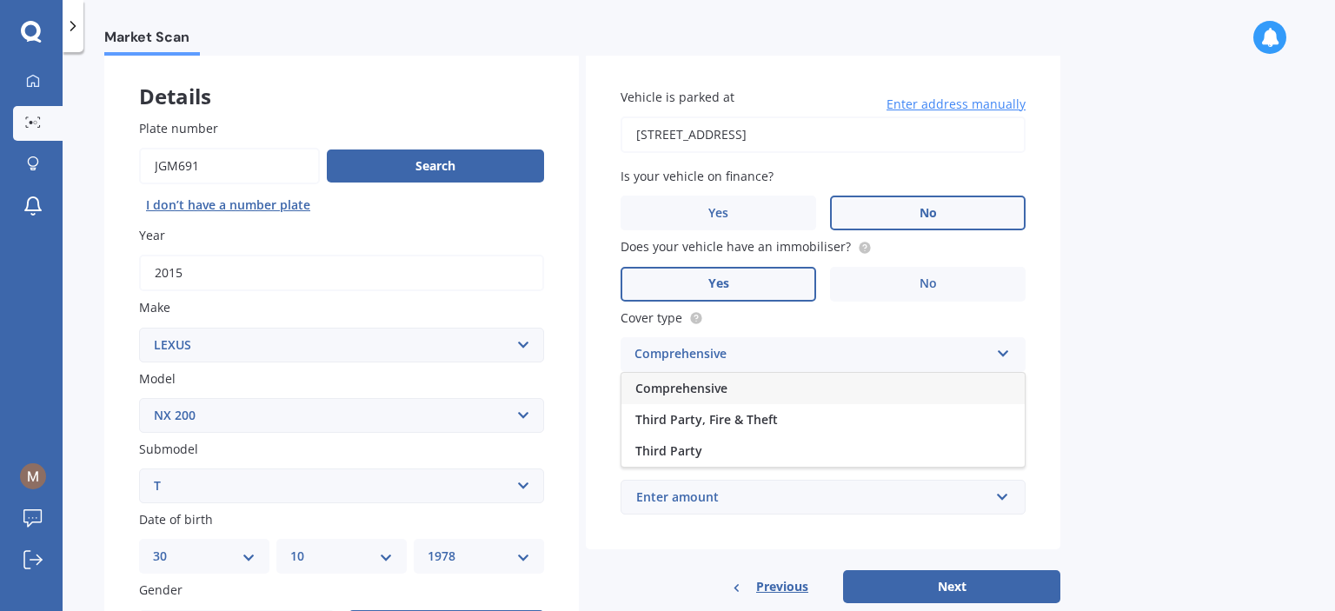
click at [770, 402] on div "Comprehensive" at bounding box center [822, 388] width 403 height 31
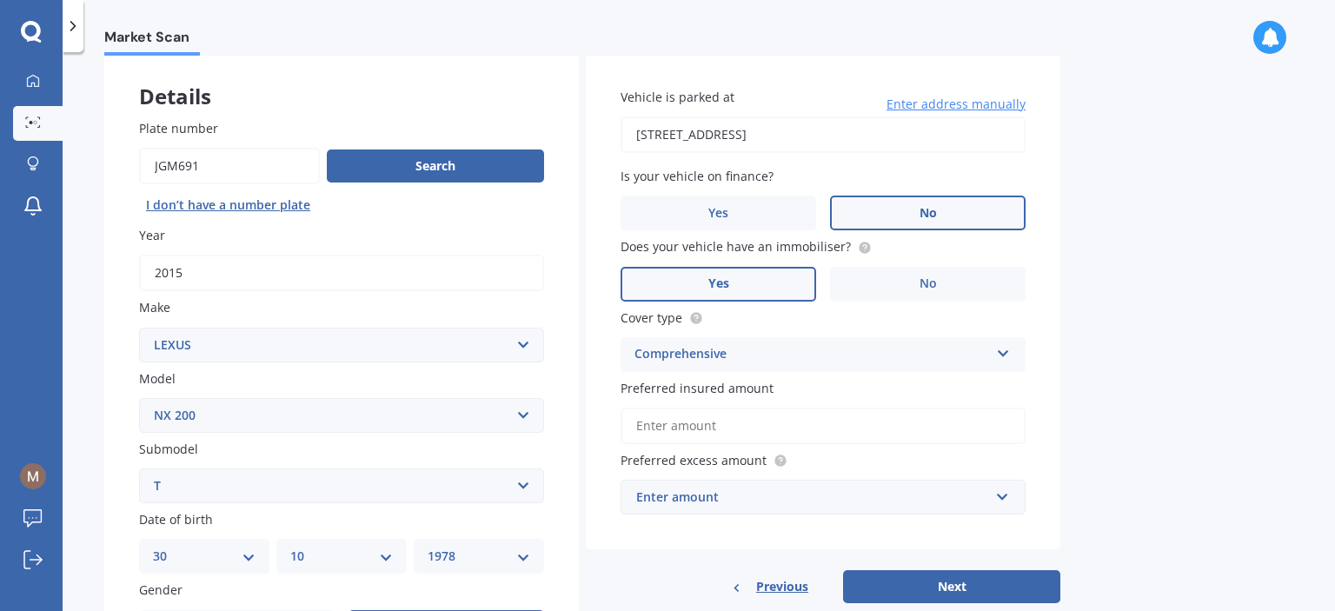
click at [757, 434] on input "Preferred insured amount" at bounding box center [823, 426] width 405 height 37
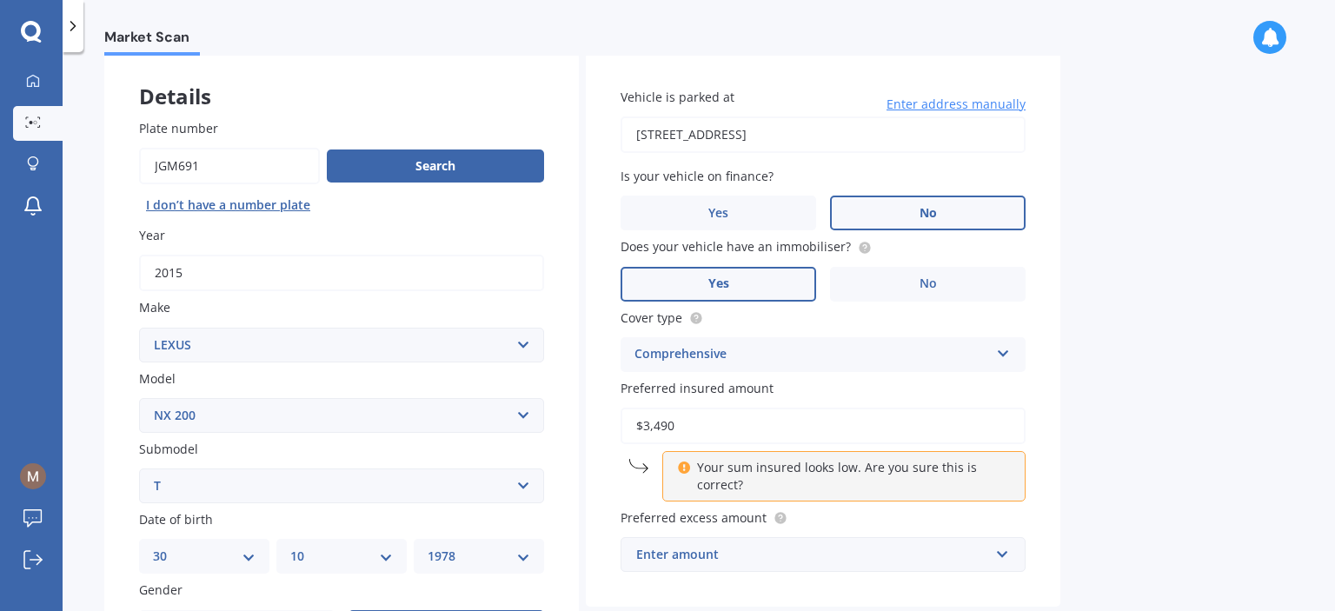
click at [1165, 406] on div "Market Scan Vehicle Market Scan 70 % We just need a few more details to provide…" at bounding box center [699, 335] width 1272 height 559
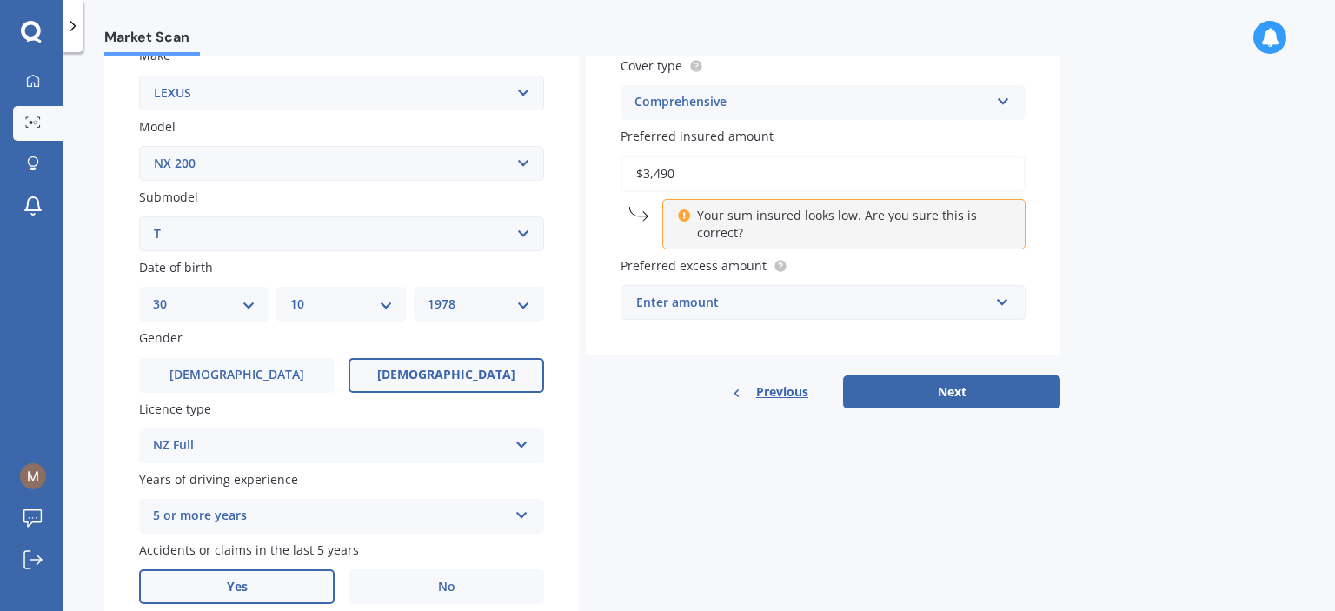
scroll to position [348, 0]
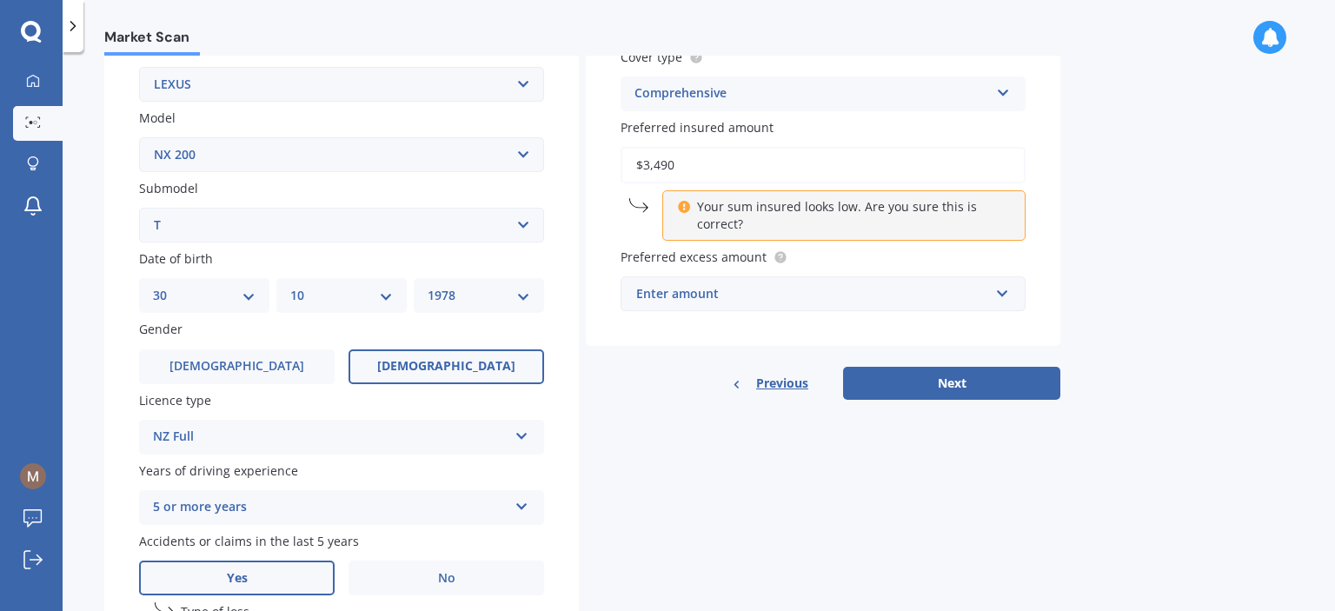
click at [691, 159] on input "$3,490" at bounding box center [823, 165] width 405 height 37
drag, startPoint x: 691, startPoint y: 159, endPoint x: 656, endPoint y: 159, distance: 34.8
click at [656, 159] on input "$3,490" at bounding box center [823, 165] width 405 height 37
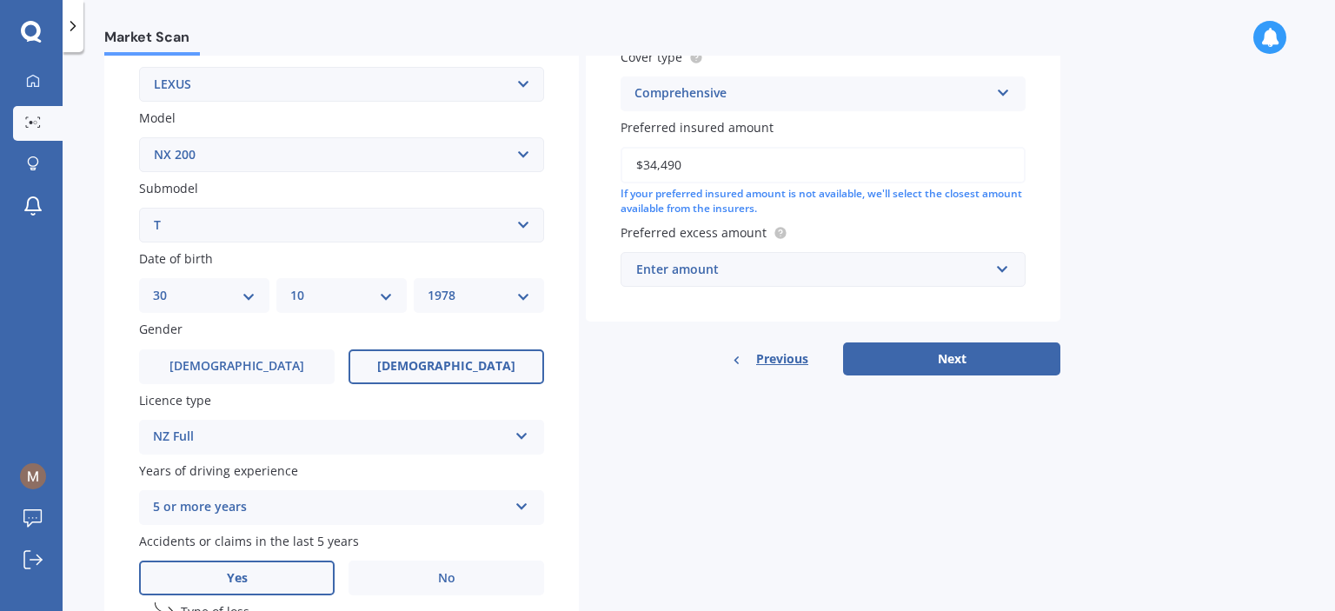
click at [833, 220] on div "Vehicle is parked at [STREET_ADDRESS] Enter address manually Is your vehicle on…" at bounding box center [823, 56] width 475 height 529
click at [727, 166] on input "$34,490" at bounding box center [823, 165] width 405 height 37
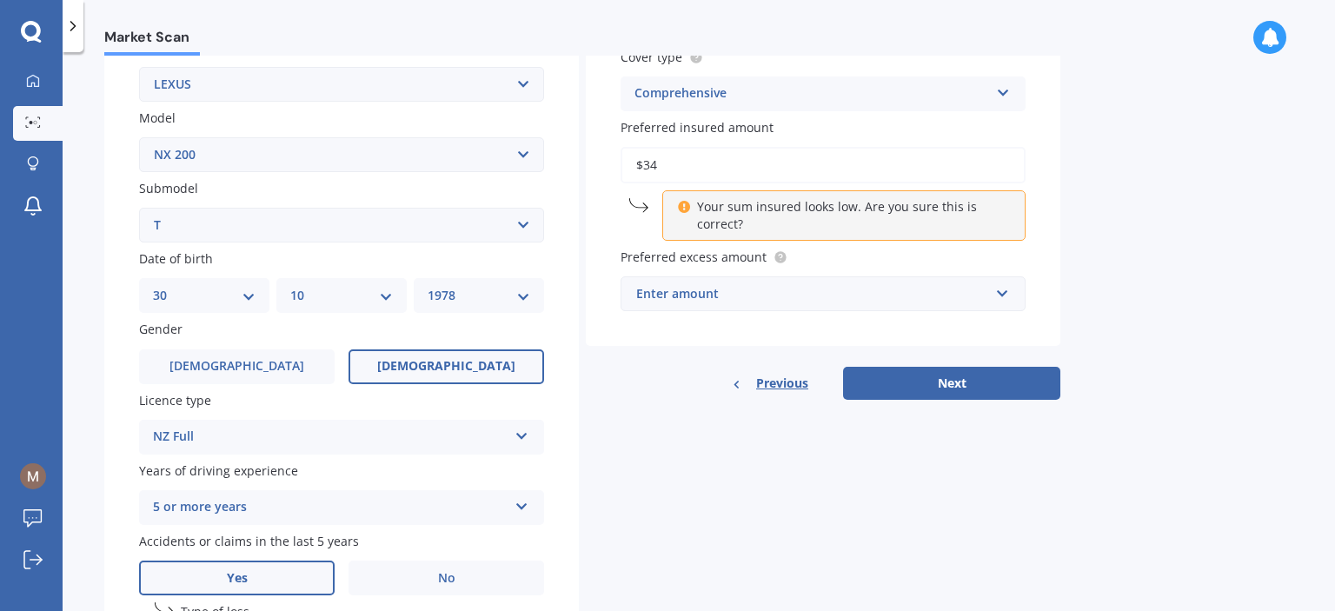
type input "$3"
type input "$2"
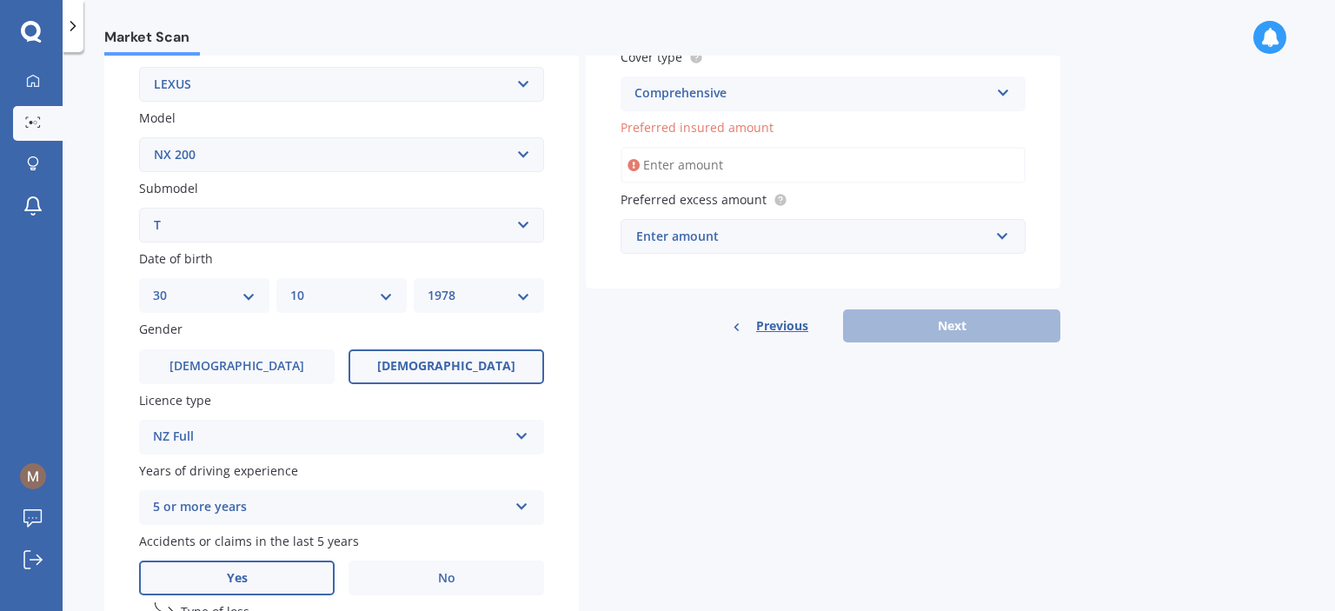
click at [721, 204] on span "Preferred excess amount" at bounding box center [694, 199] width 146 height 17
click at [716, 237] on div "Enter amount" at bounding box center [812, 236] width 353 height 19
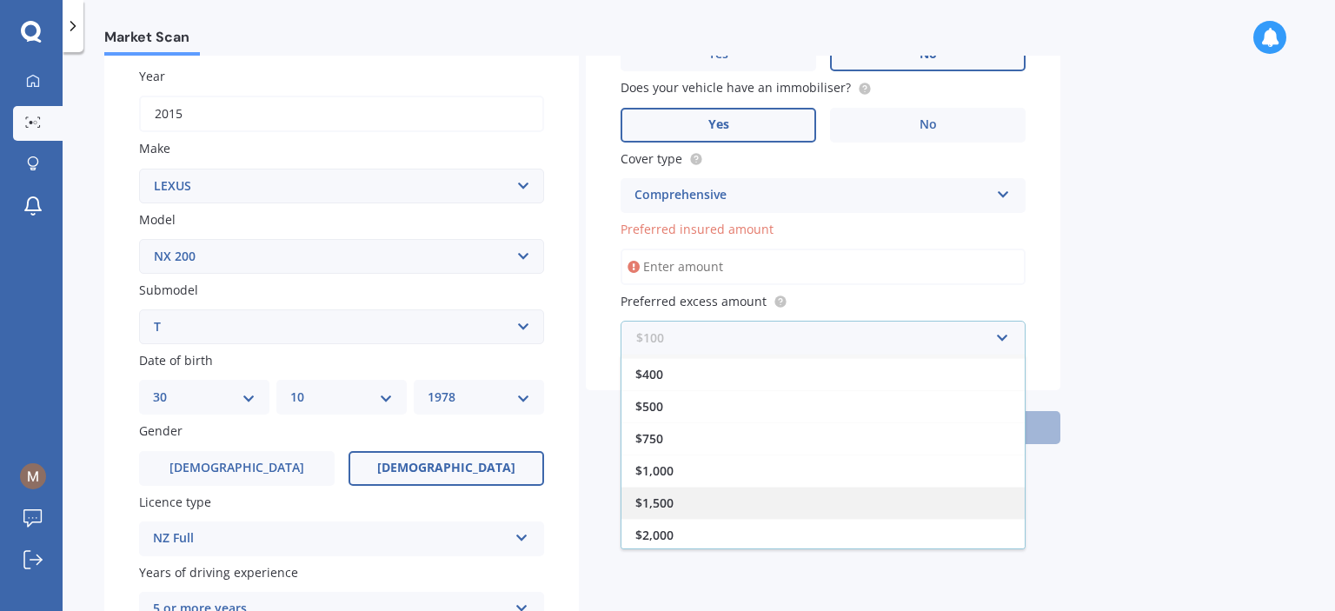
scroll to position [174, 0]
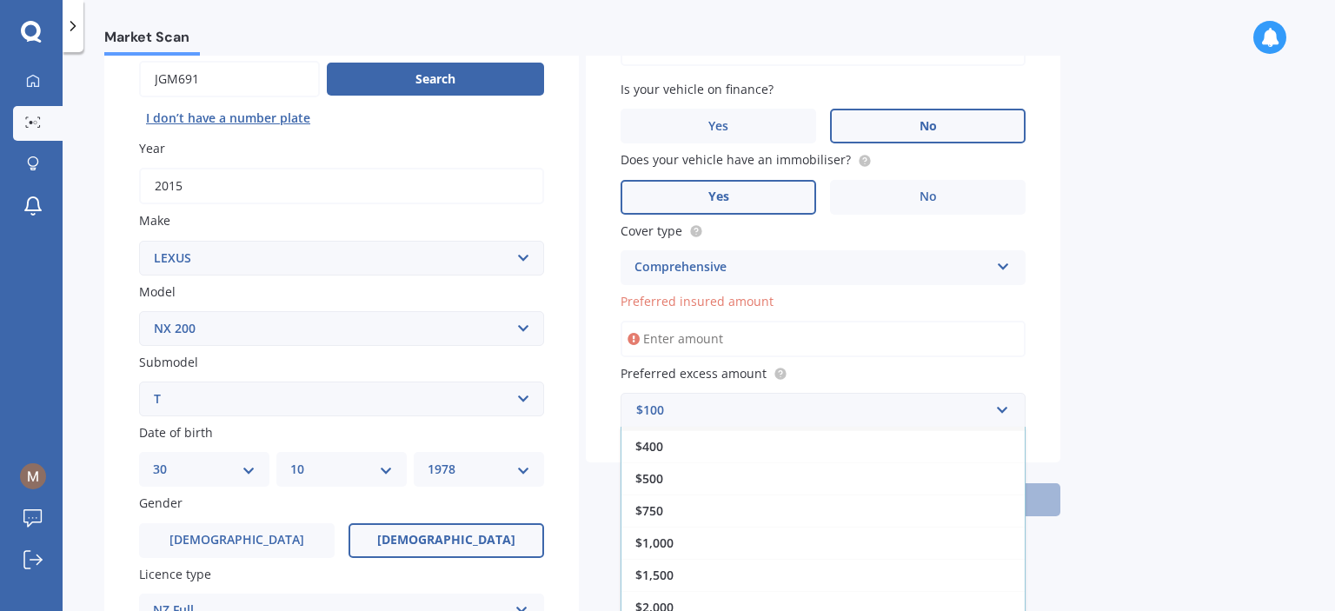
click at [697, 322] on input "Preferred insured amount" at bounding box center [823, 339] width 405 height 37
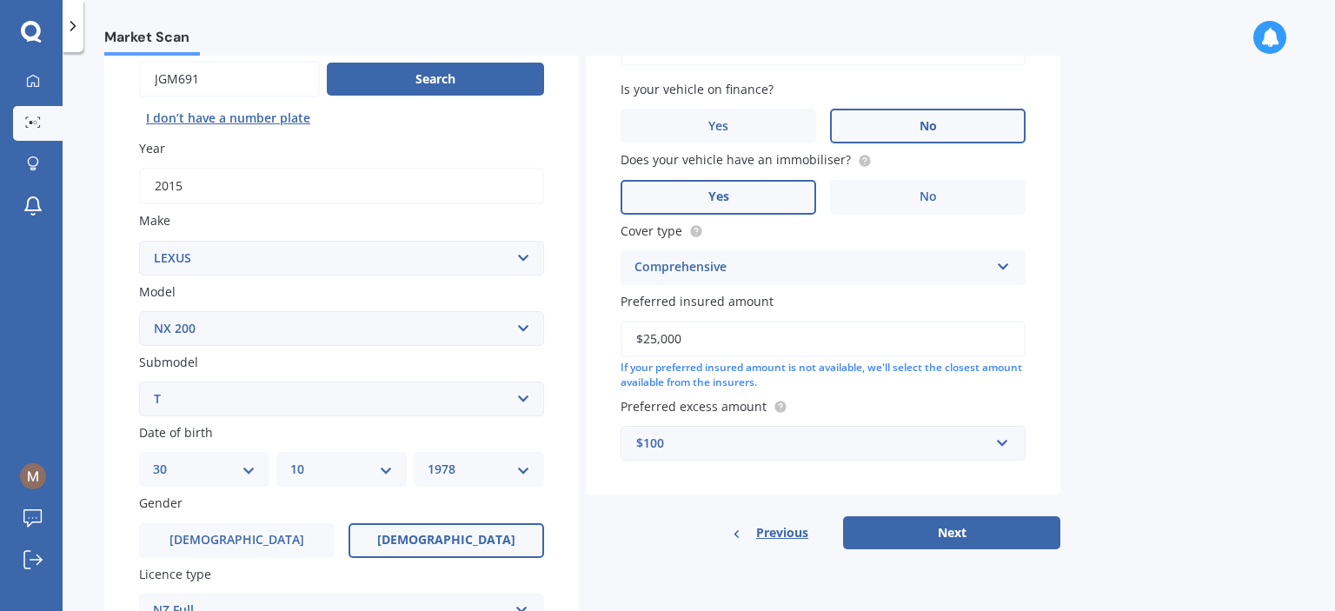
drag, startPoint x: 793, startPoint y: 348, endPoint x: 626, endPoint y: 346, distance: 166.9
click at [626, 346] on input "$25,000" at bounding box center [823, 339] width 405 height 37
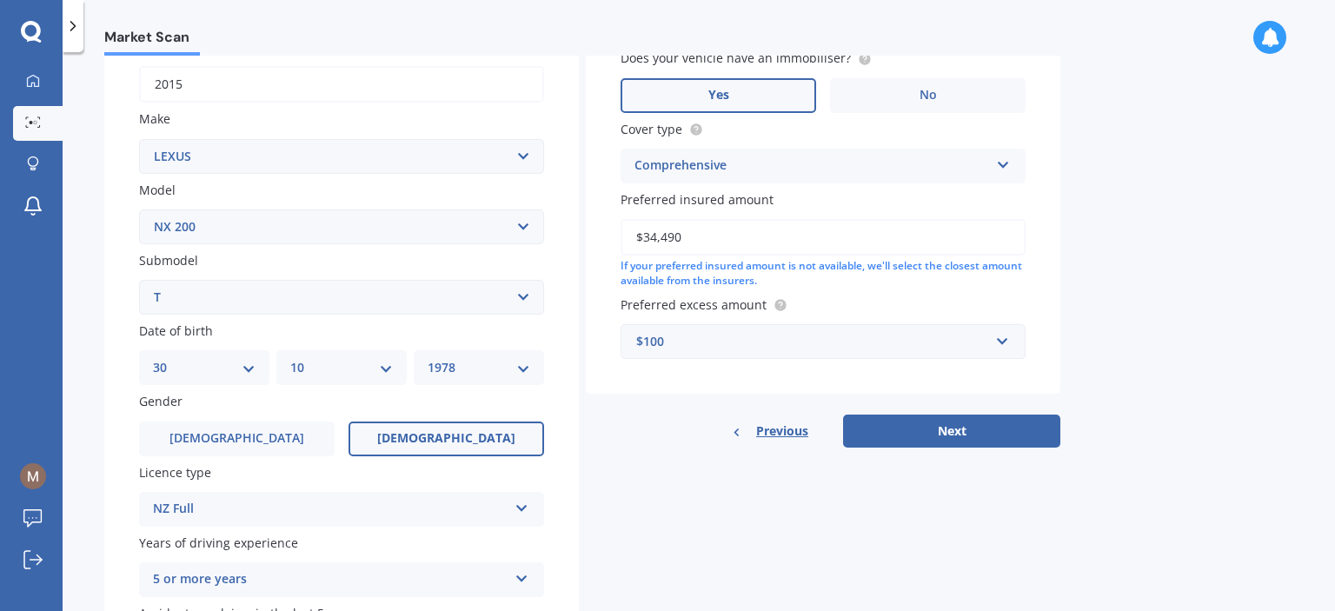
scroll to position [348, 0]
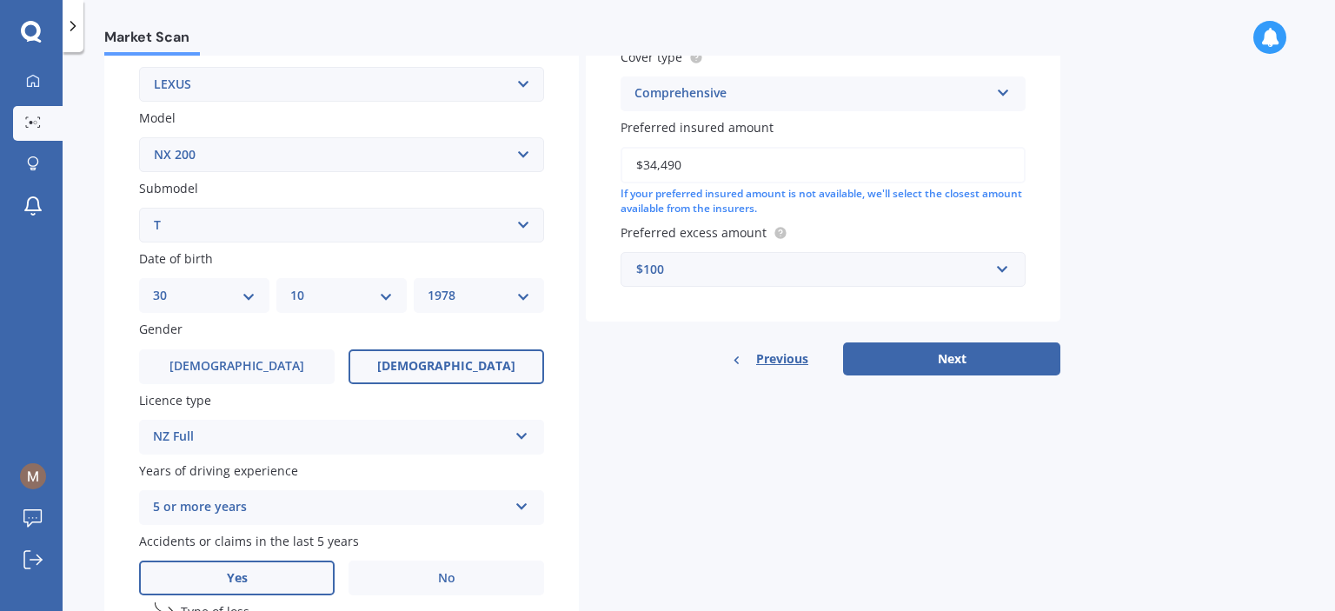
type input "$34,490"
click at [706, 270] on div "$100" at bounding box center [812, 269] width 353 height 19
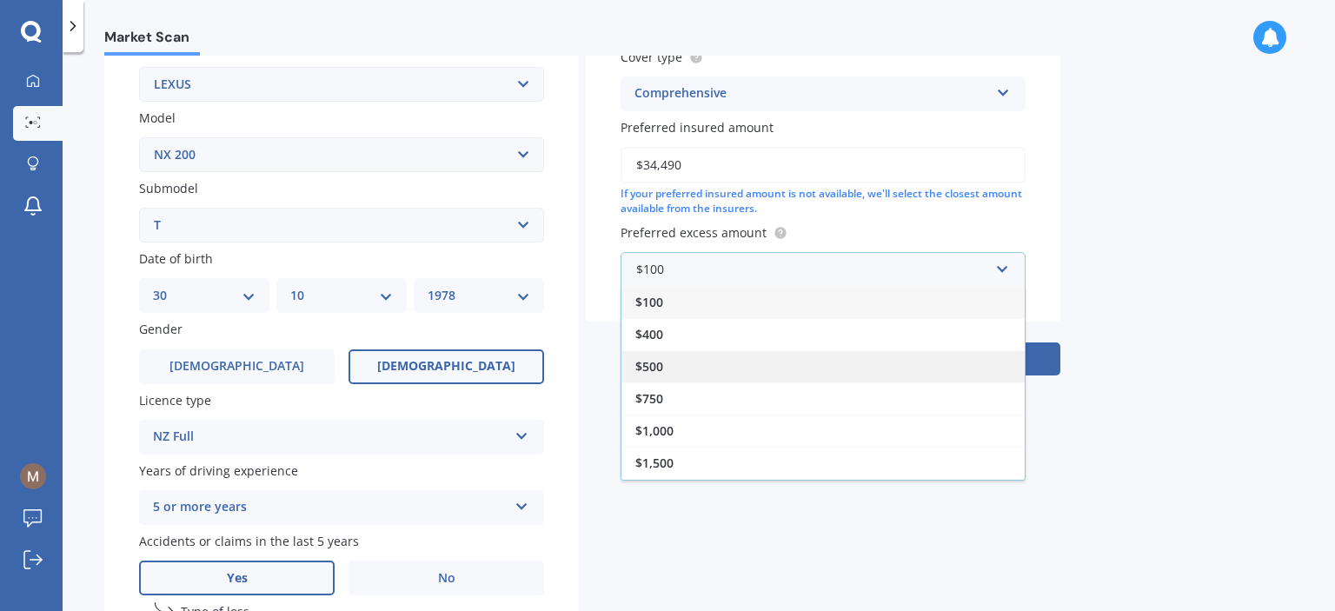
click at [684, 380] on div "$500" at bounding box center [822, 366] width 403 height 32
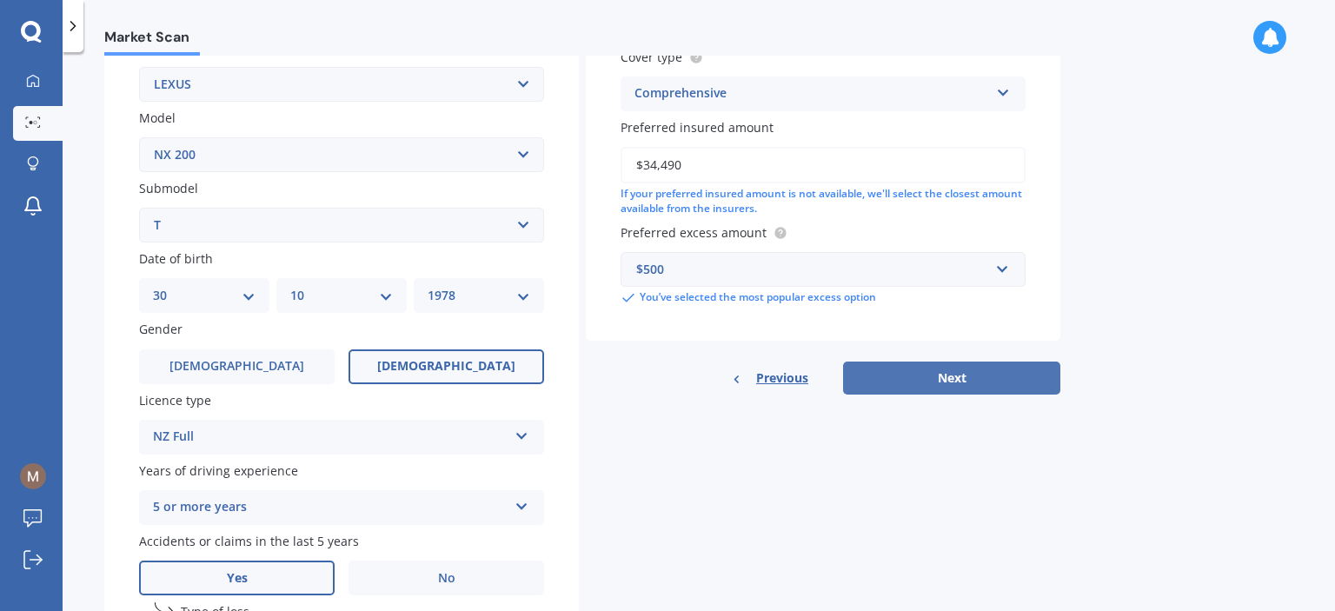
click at [921, 368] on button "Next" at bounding box center [951, 378] width 217 height 33
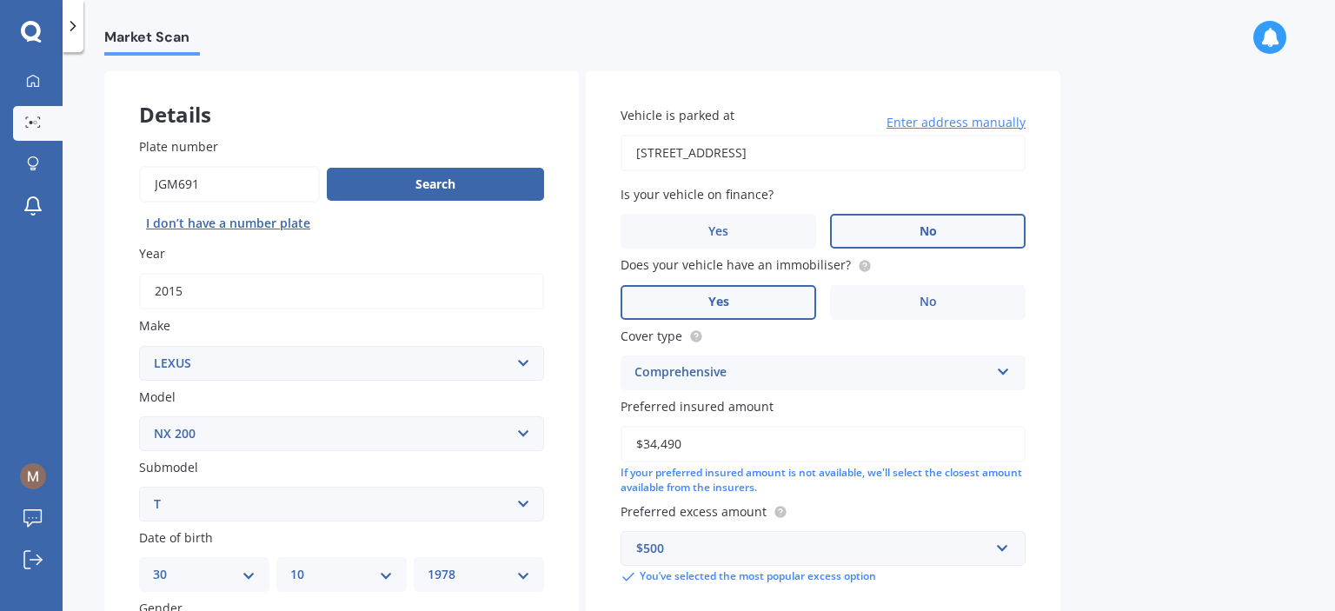
select select "30"
select select "10"
select select "1978"
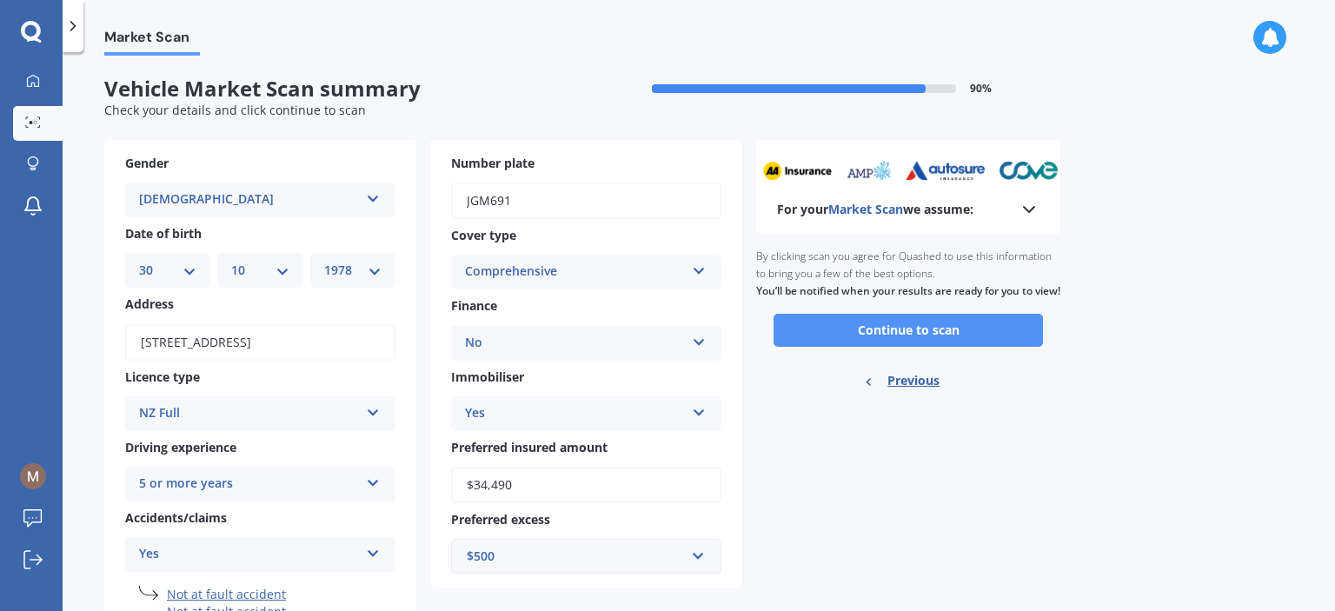
scroll to position [69, 0]
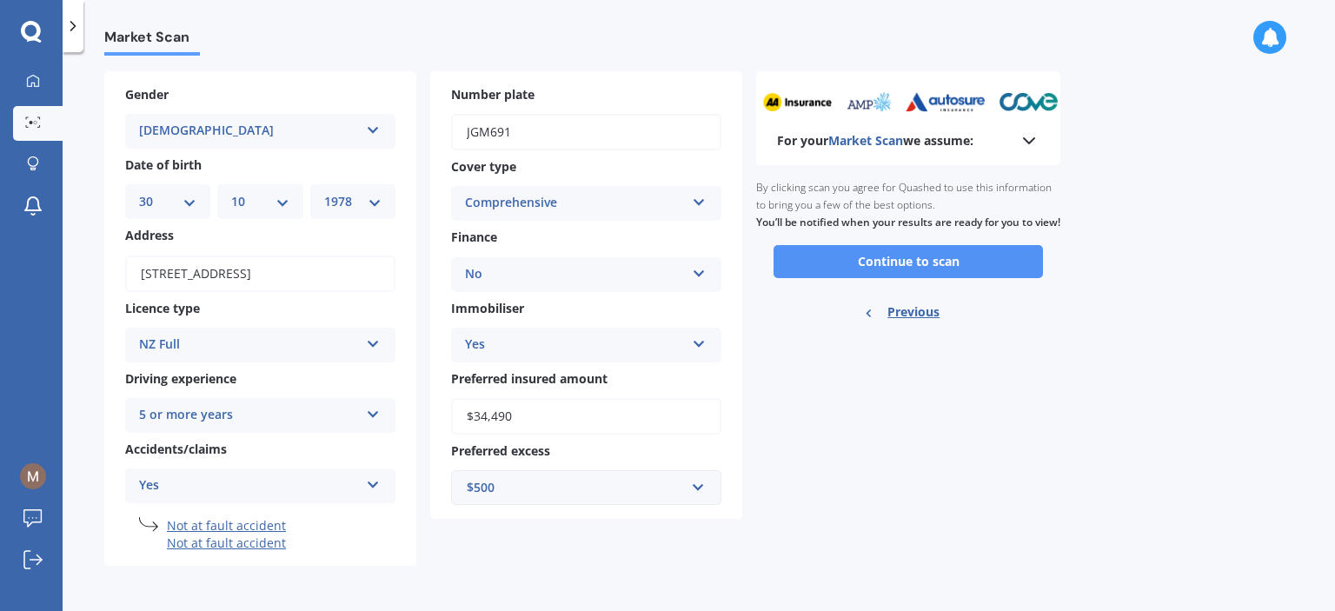
click at [933, 267] on button "Continue to scan" at bounding box center [907, 261] width 269 height 33
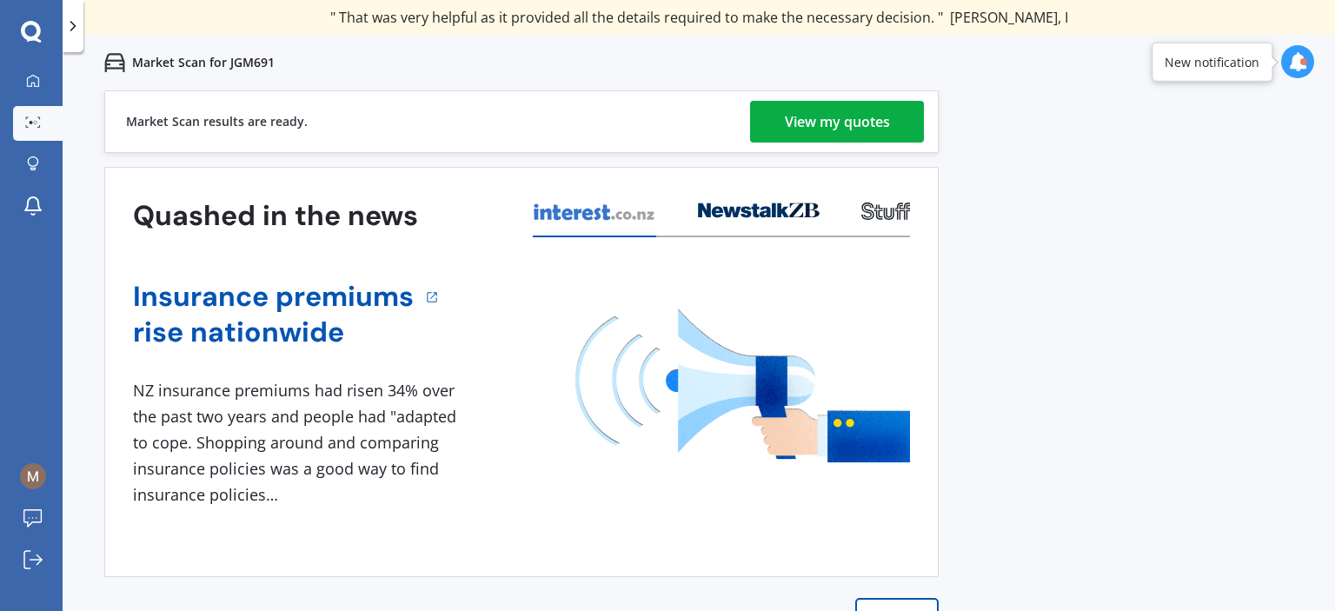
click at [858, 124] on div "View my quotes" at bounding box center [837, 122] width 105 height 42
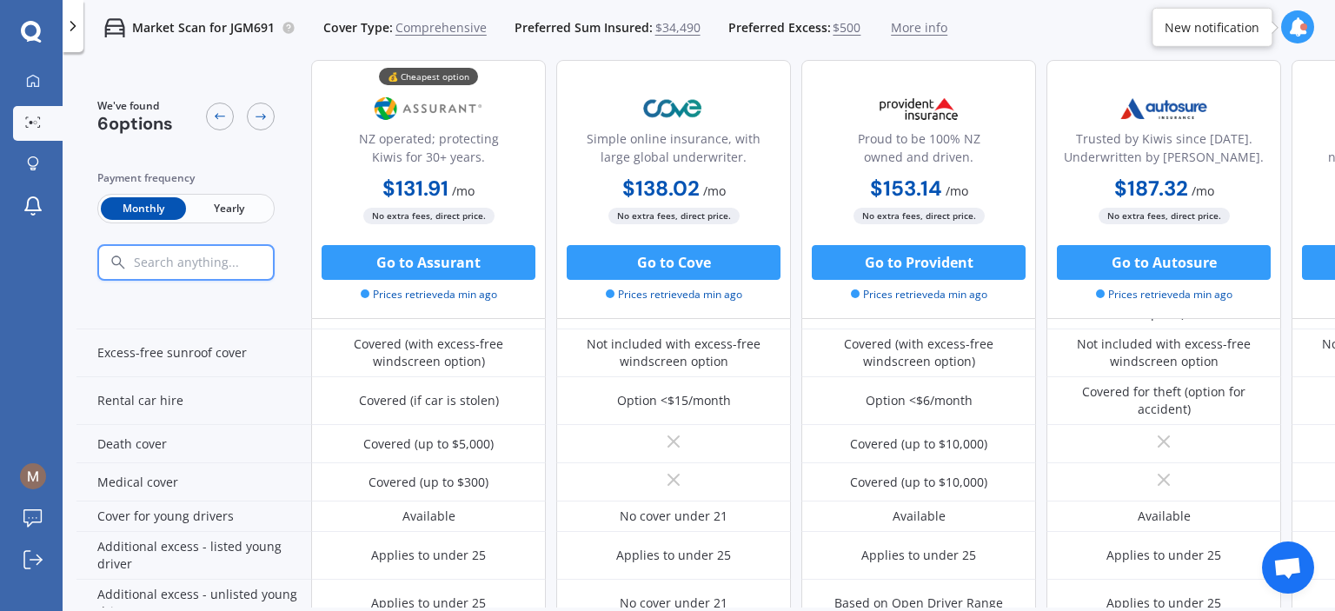
scroll to position [955, 0]
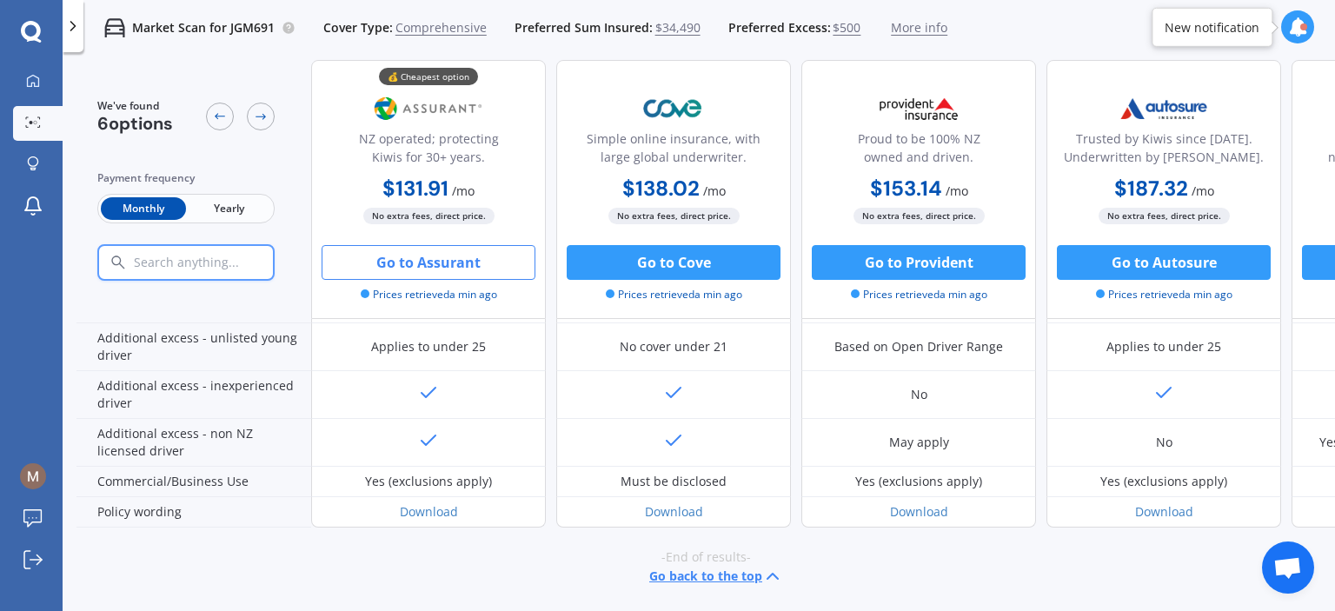
click at [402, 272] on button "Go to Assurant" at bounding box center [429, 262] width 214 height 35
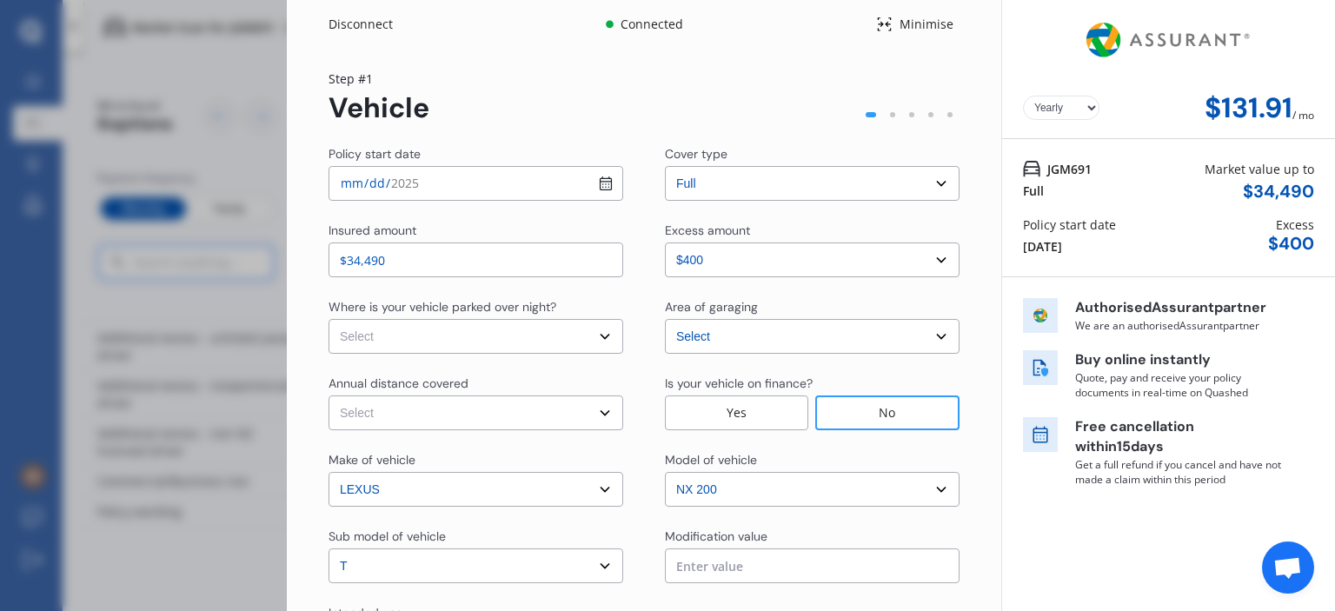
select select "Monthly"
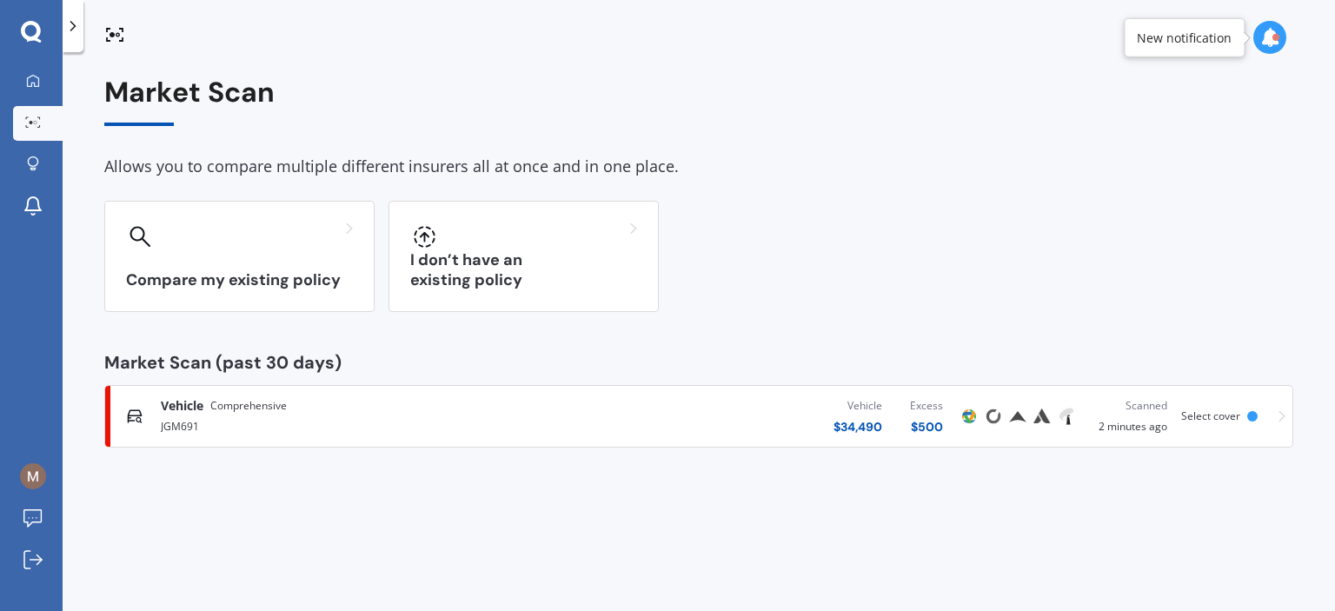
click at [909, 434] on div "Vehicle $ 34,490 Excess $ 500" at bounding box center [748, 416] width 415 height 52
